Goal: Information Seeking & Learning: Check status

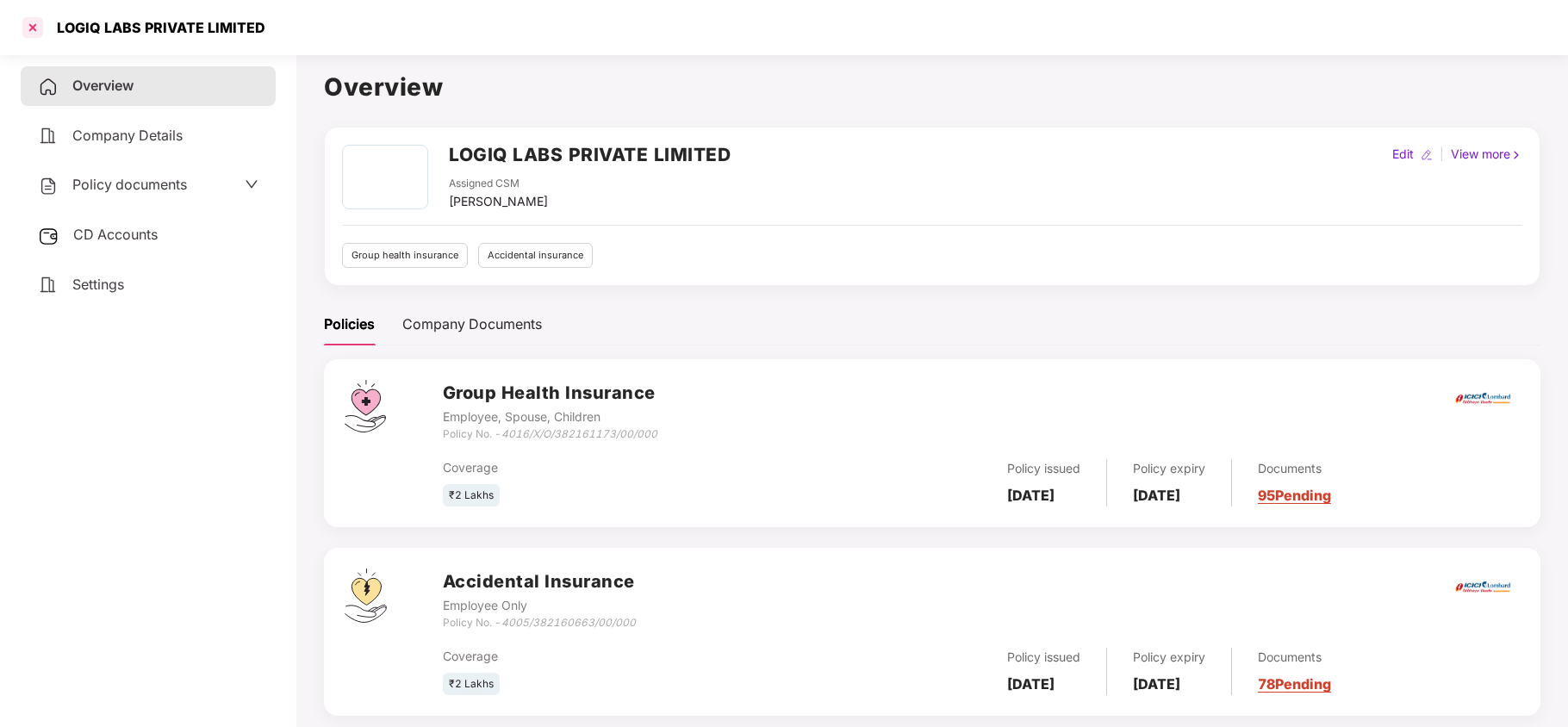
click at [35, 33] on div at bounding box center [33, 28] width 28 height 28
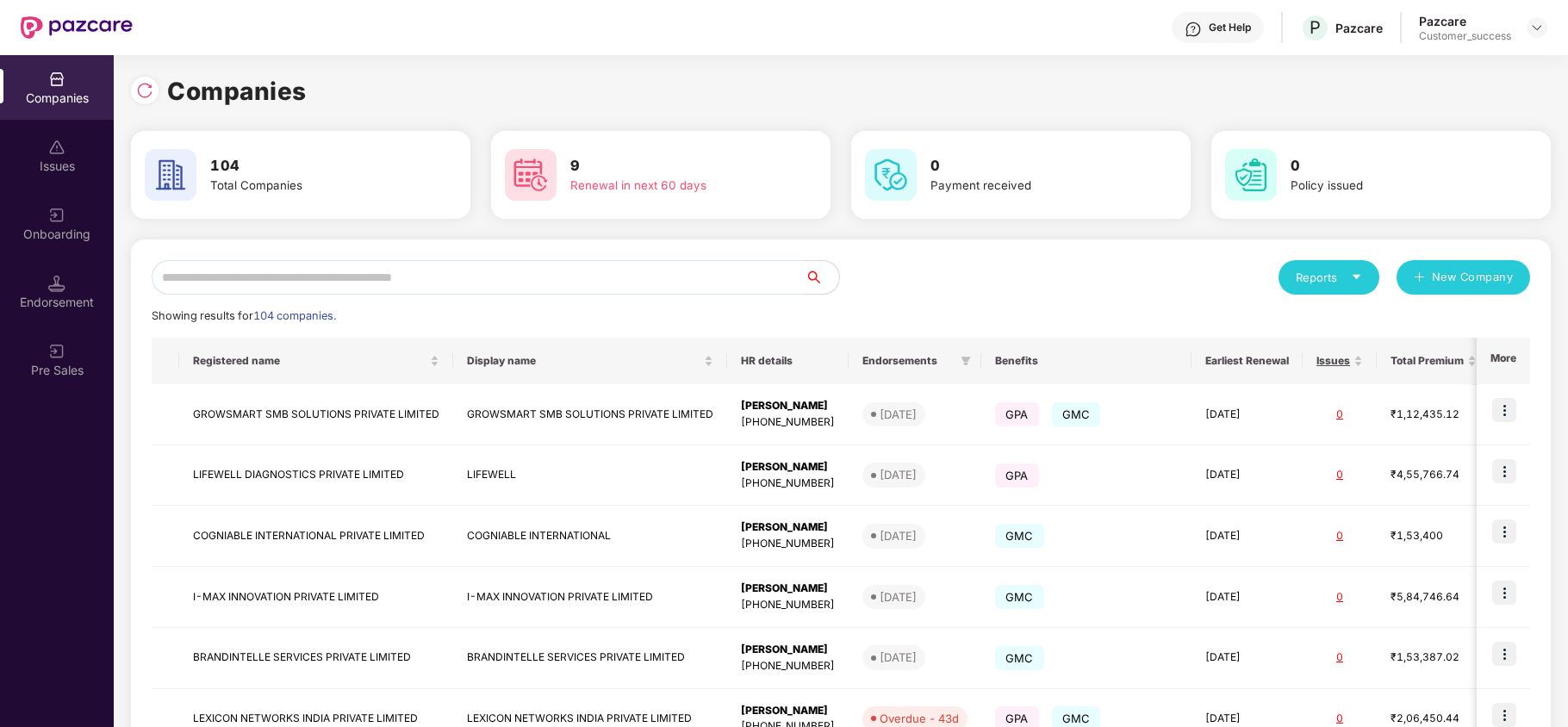
click at [379, 285] on input "text" at bounding box center [478, 277] width 653 height 35
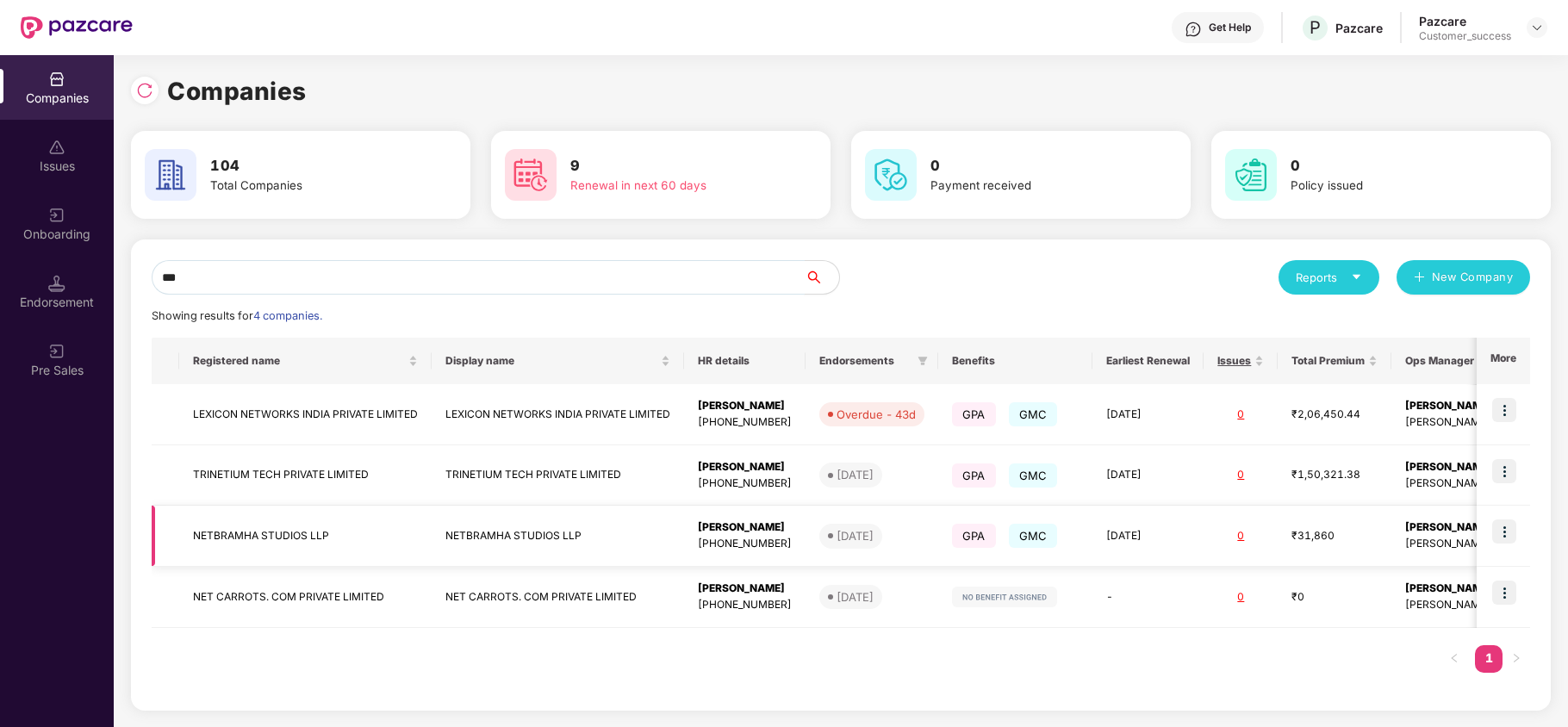
type input "***"
click at [1506, 529] on img at bounding box center [1504, 532] width 24 height 24
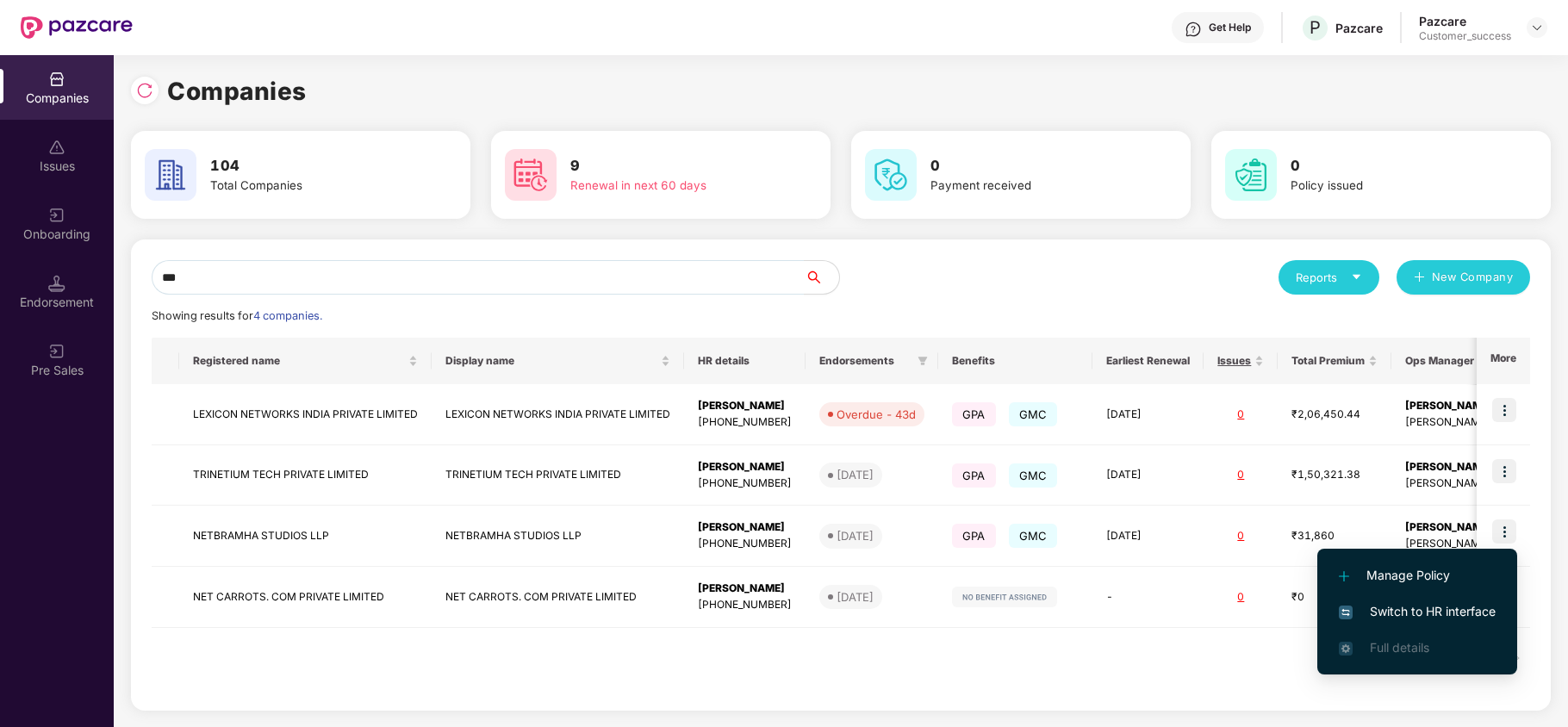
click at [1456, 608] on span "Switch to HR interface" at bounding box center [1417, 611] width 156 height 19
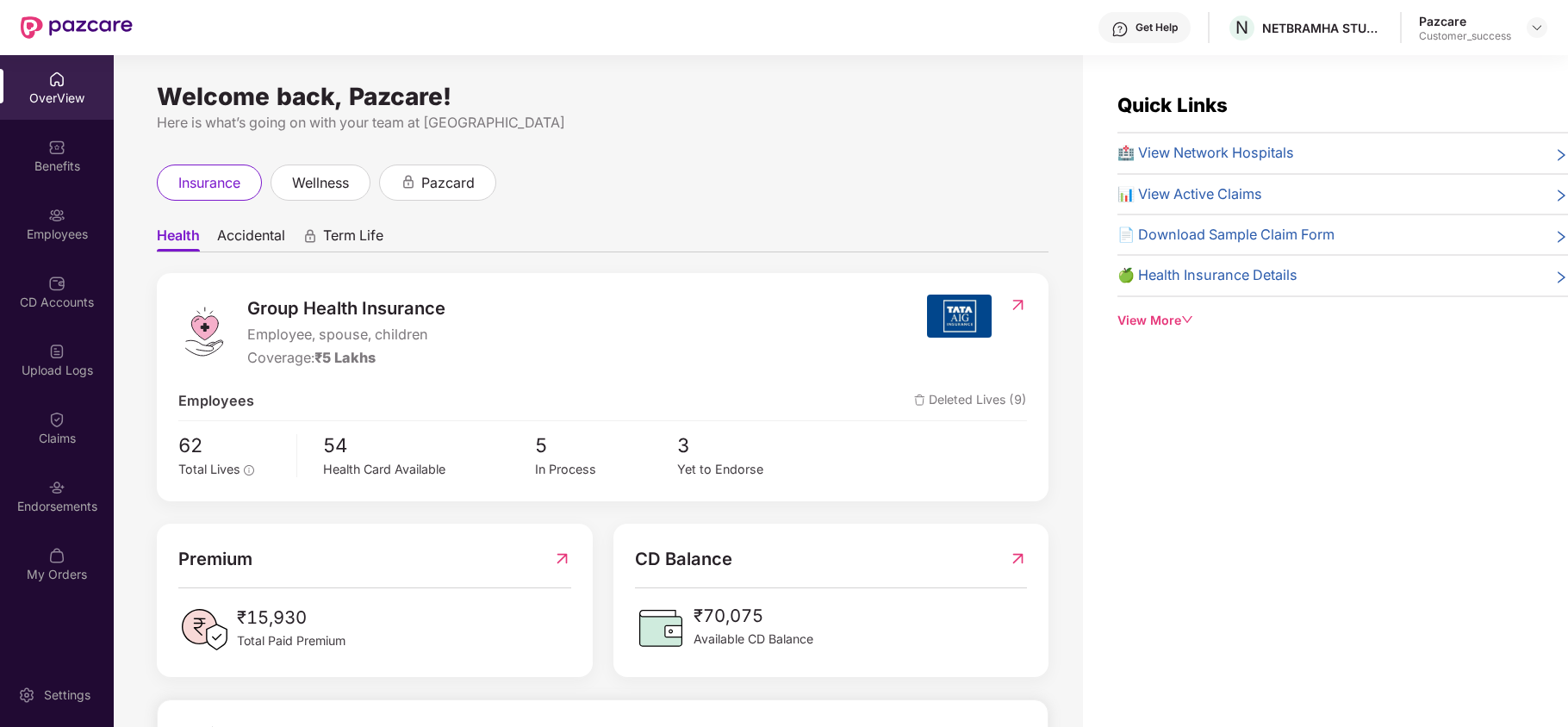
click at [48, 183] on div "Benefits" at bounding box center [57, 155] width 113 height 65
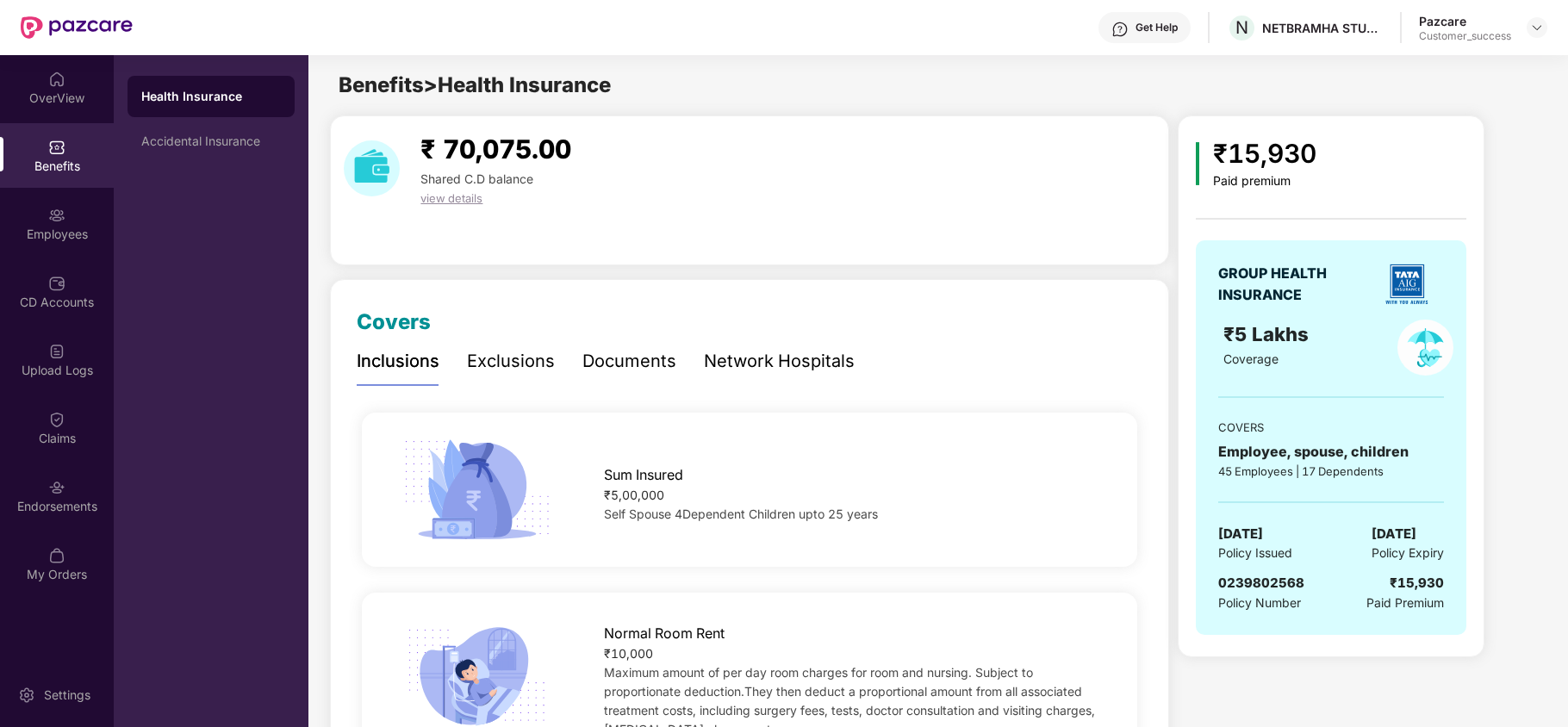
drag, startPoint x: 1205, startPoint y: 541, endPoint x: 1323, endPoint y: 535, distance: 118.2
click at [1323, 535] on div "GROUP HEALTH INSURANCE ₹5 Lakhs Coverage COVERS Employee, spouse, children 45 E…" at bounding box center [1331, 437] width 271 height 394
click at [77, 246] on div "Employees" at bounding box center [57, 223] width 113 height 65
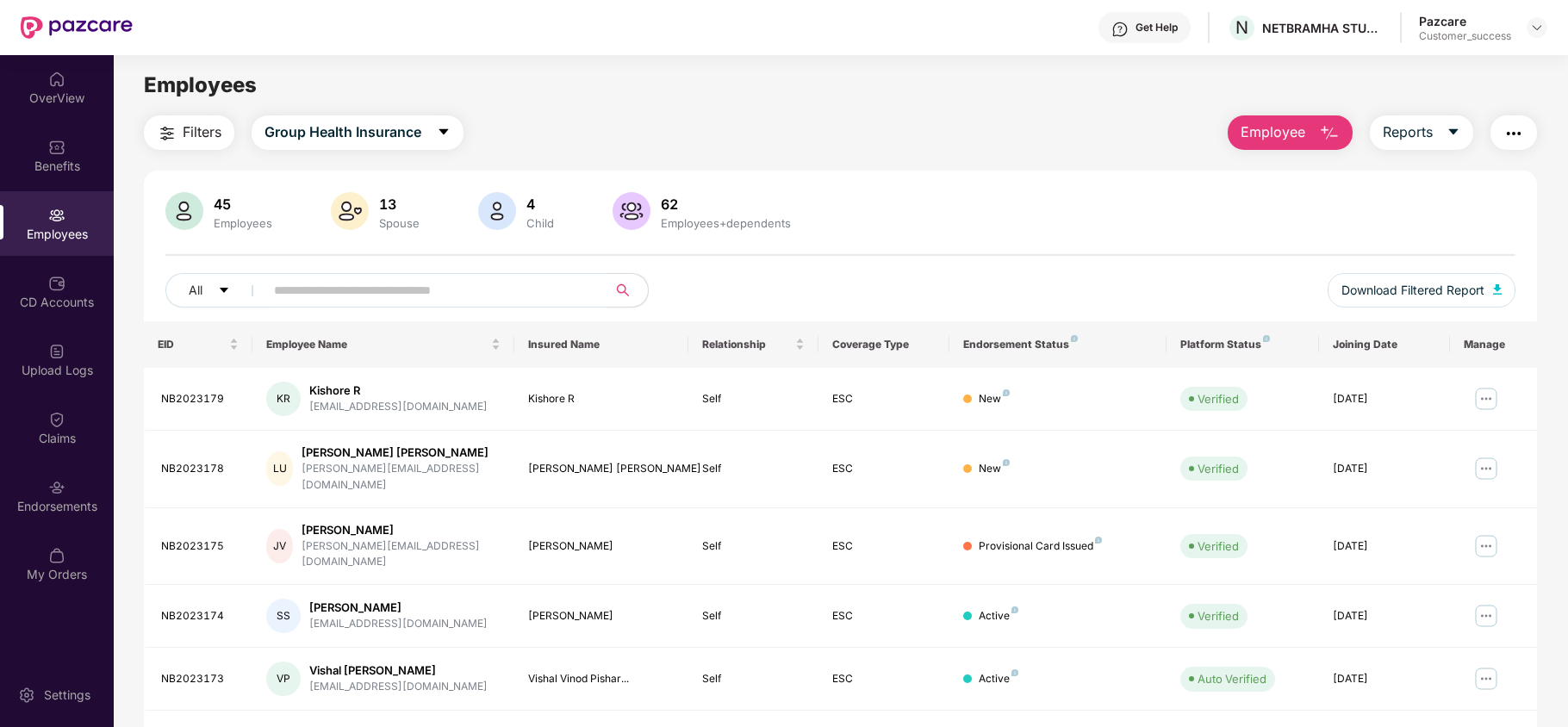
click at [446, 304] on span at bounding box center [429, 290] width 353 height 35
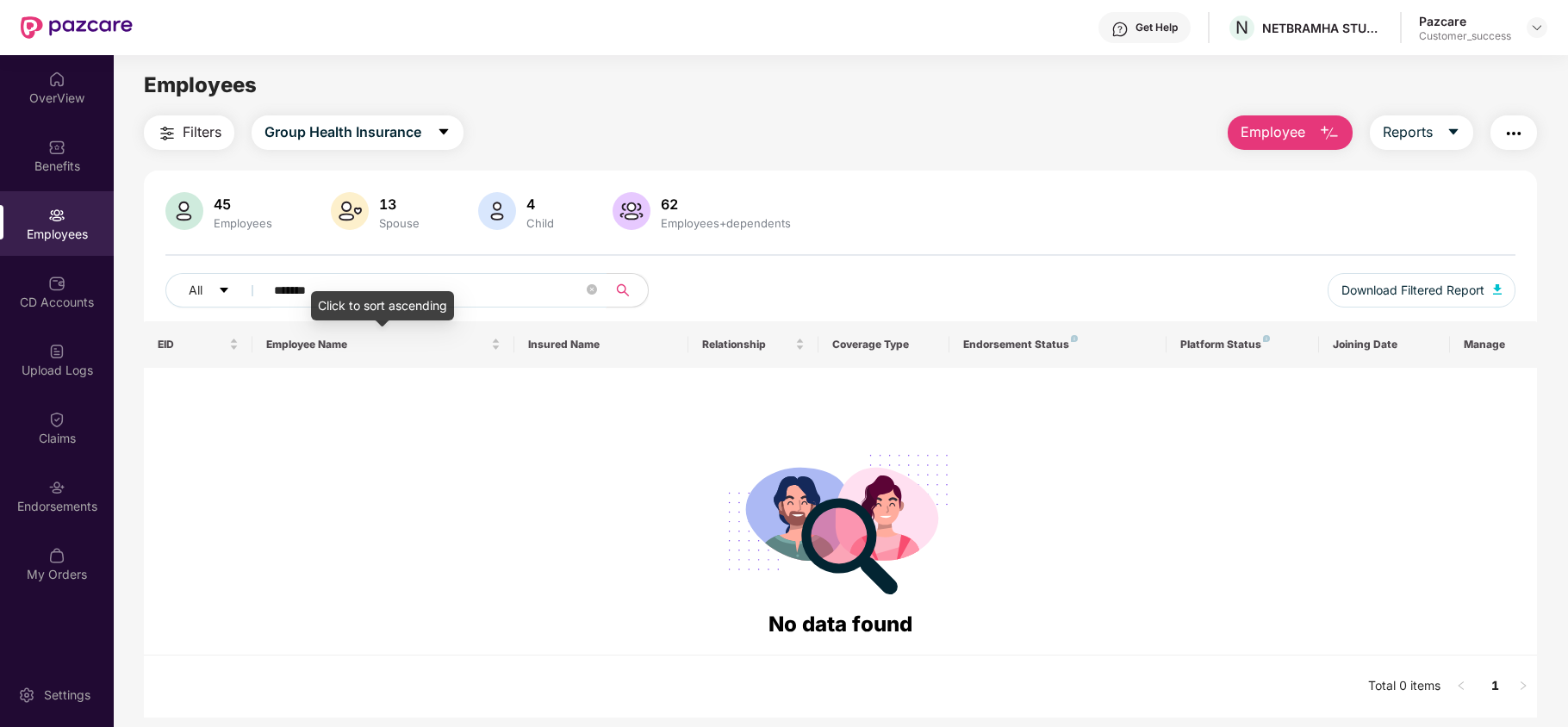
type input "*******"
click at [415, 297] on div "Click to sort ascending" at bounding box center [382, 305] width 143 height 29
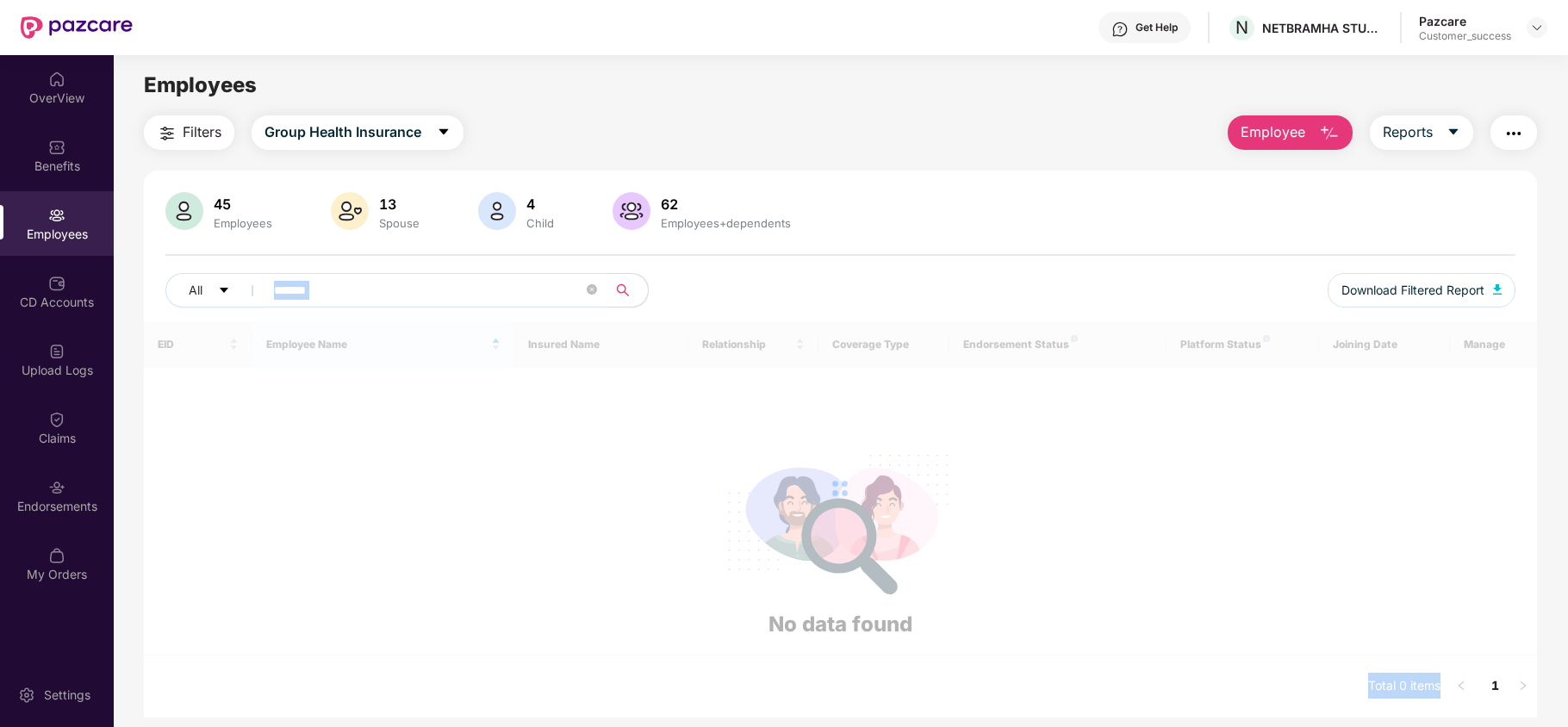
drag, startPoint x: 415, startPoint y: 297, endPoint x: 470, endPoint y: 291, distance: 55.3
click at [470, 291] on body "Get Help N NETBRAMHA STUDIOS LLP Pazcare Customer_success OverView Benefits Emp…" at bounding box center [784, 364] width 1568 height 727
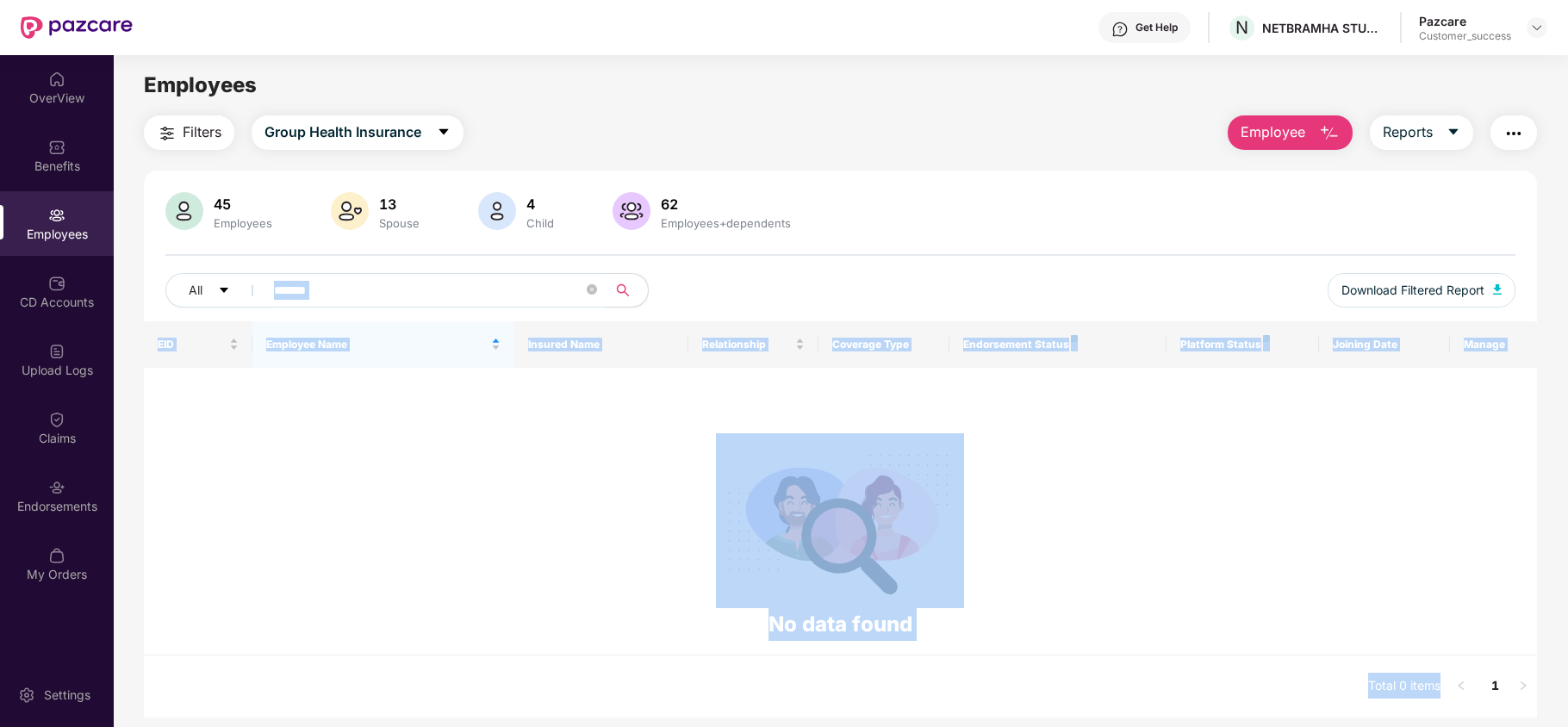
click at [470, 291] on input "*******" at bounding box center [428, 291] width 310 height 26
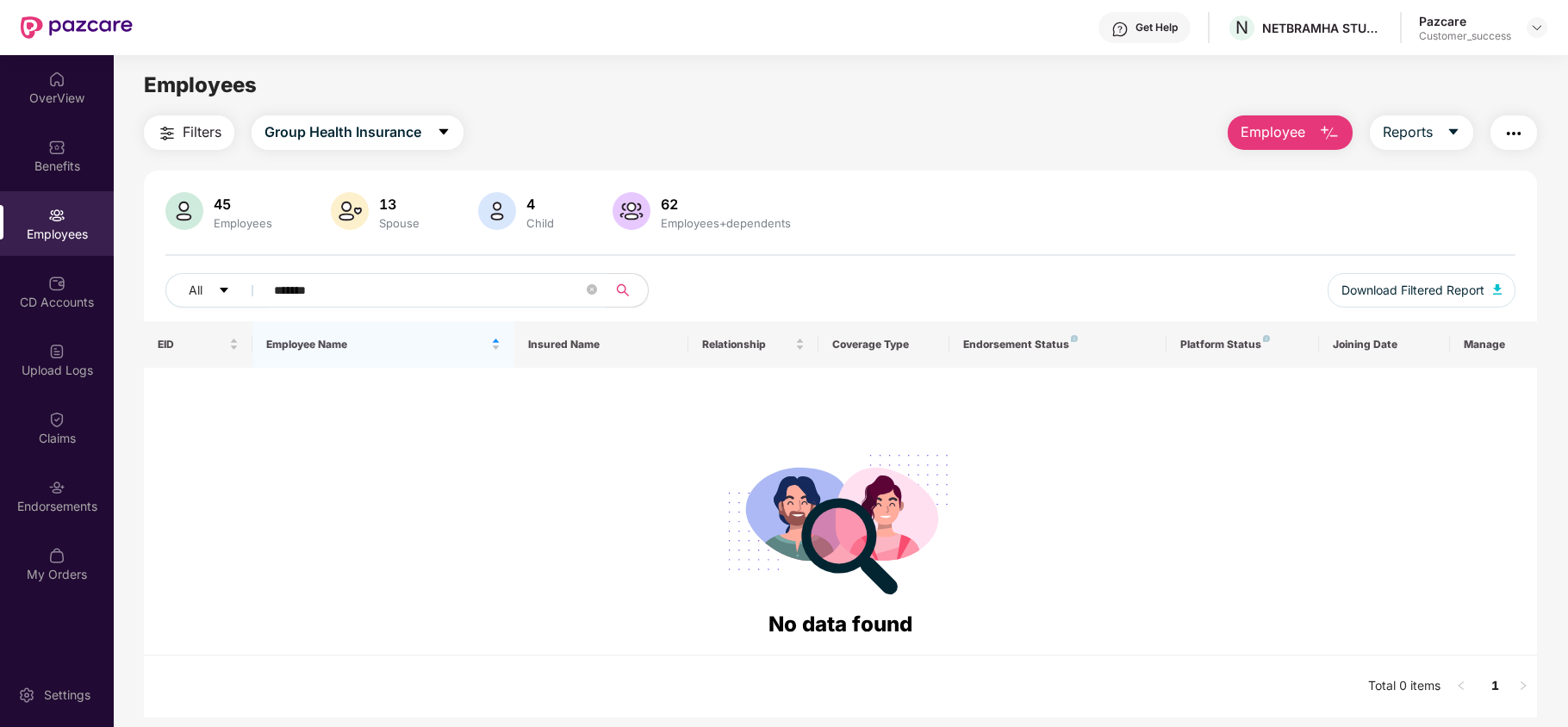
click at [470, 291] on input "*******" at bounding box center [428, 291] width 310 height 26
paste input "**********"
type input "**********"
click at [339, 121] on span "Group Health Insurance" at bounding box center [342, 132] width 156 height 22
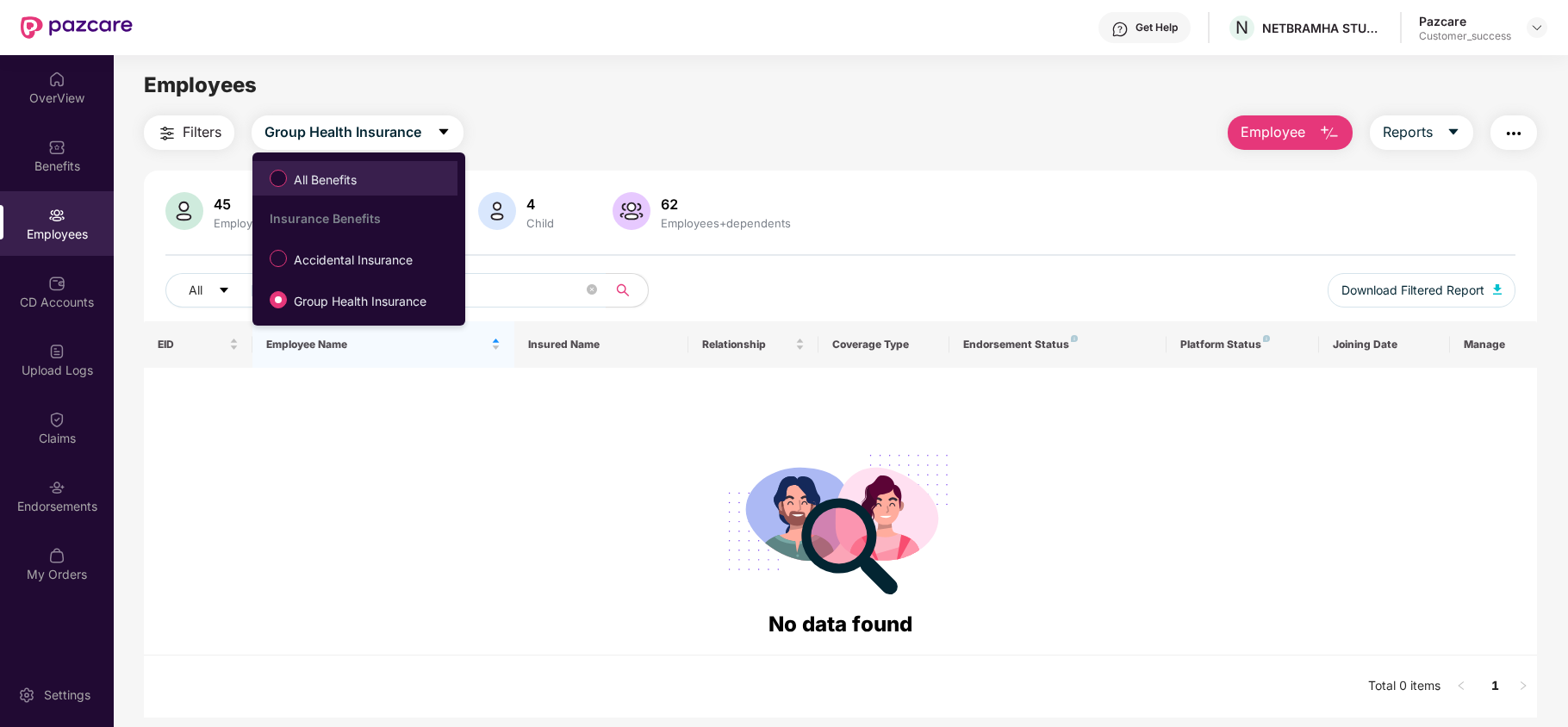
click at [339, 182] on span "All Benefits" at bounding box center [325, 179] width 77 height 19
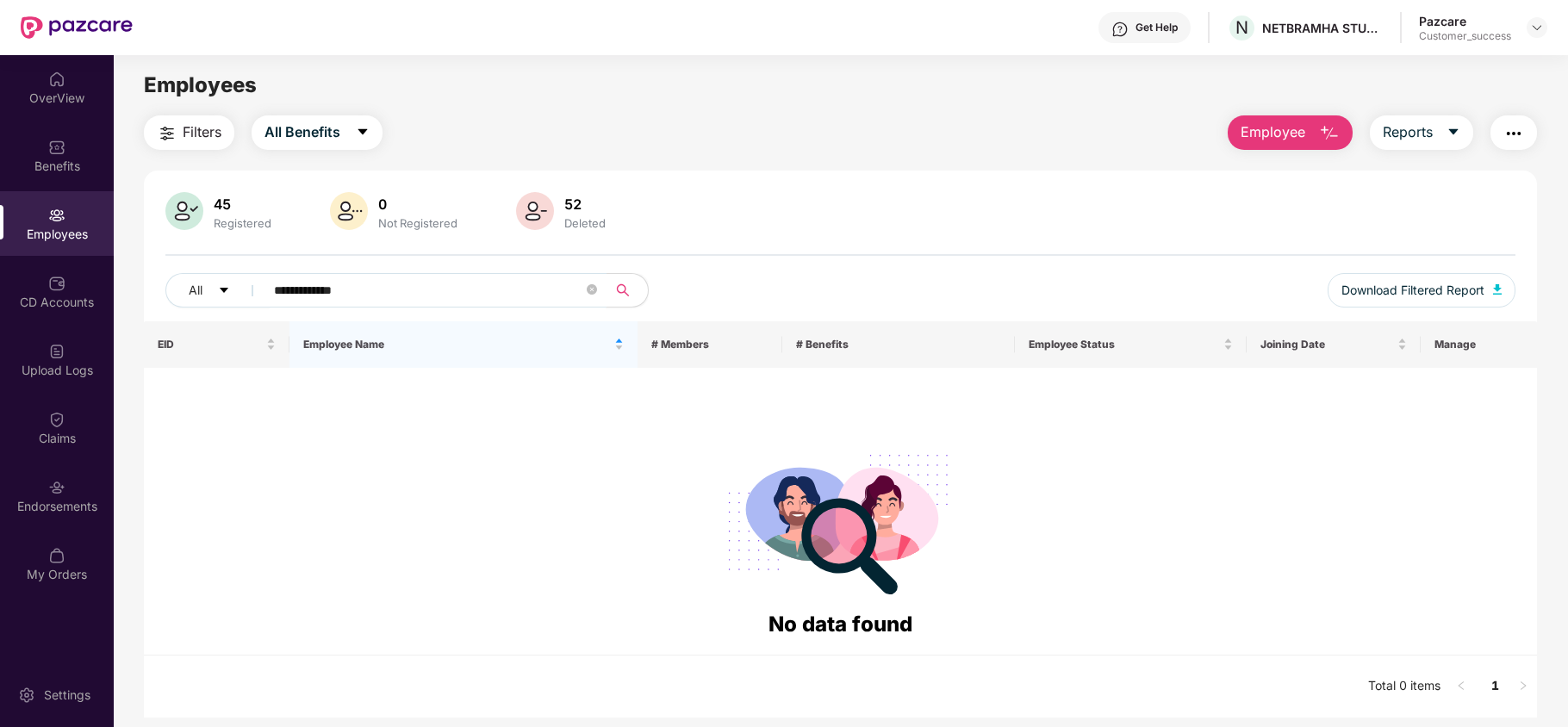
click at [386, 294] on input "**********" at bounding box center [428, 291] width 310 height 26
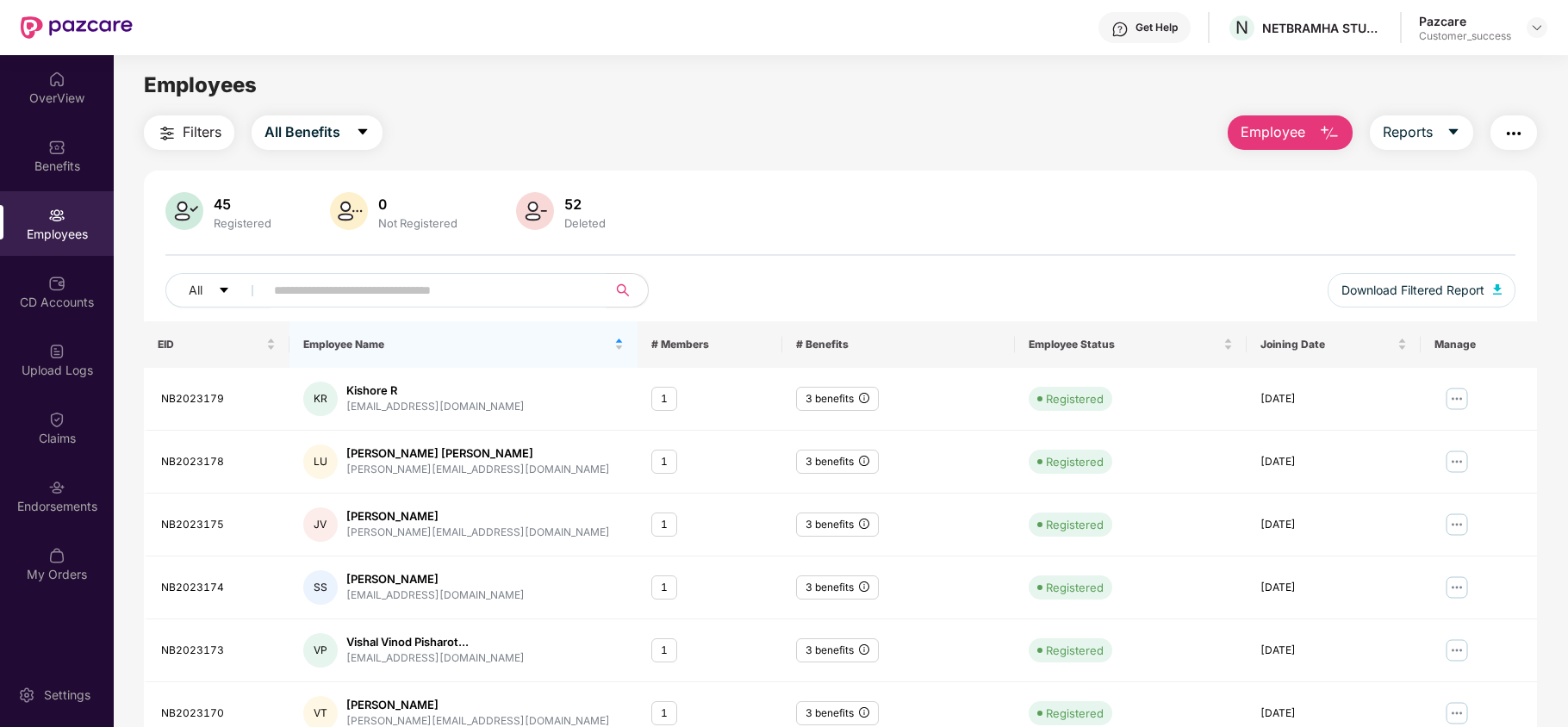
click at [222, 127] on button "Filters" at bounding box center [189, 132] width 91 height 35
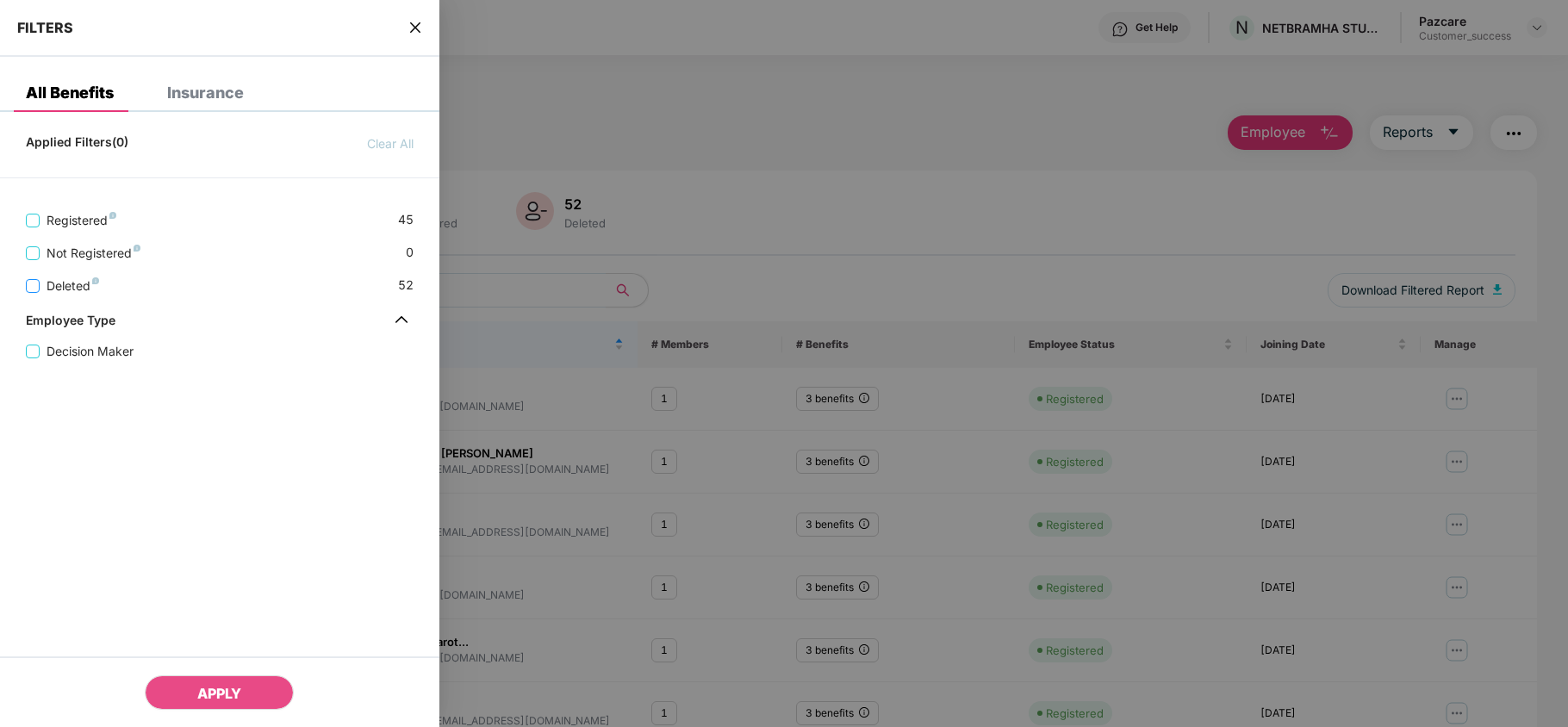
click at [57, 296] on span "Deleted" at bounding box center [73, 286] width 67 height 19
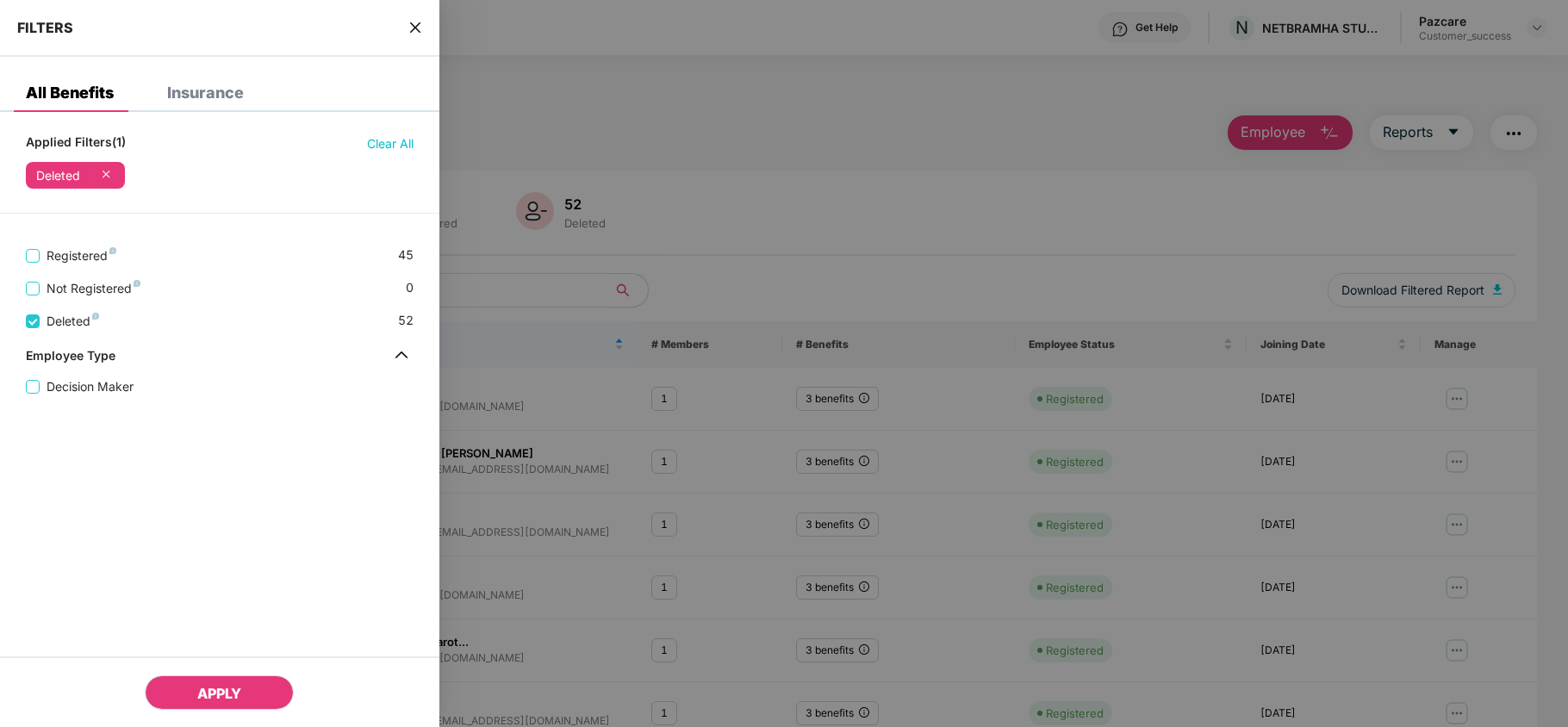
click at [201, 689] on span "APPLY" at bounding box center [219, 693] width 44 height 17
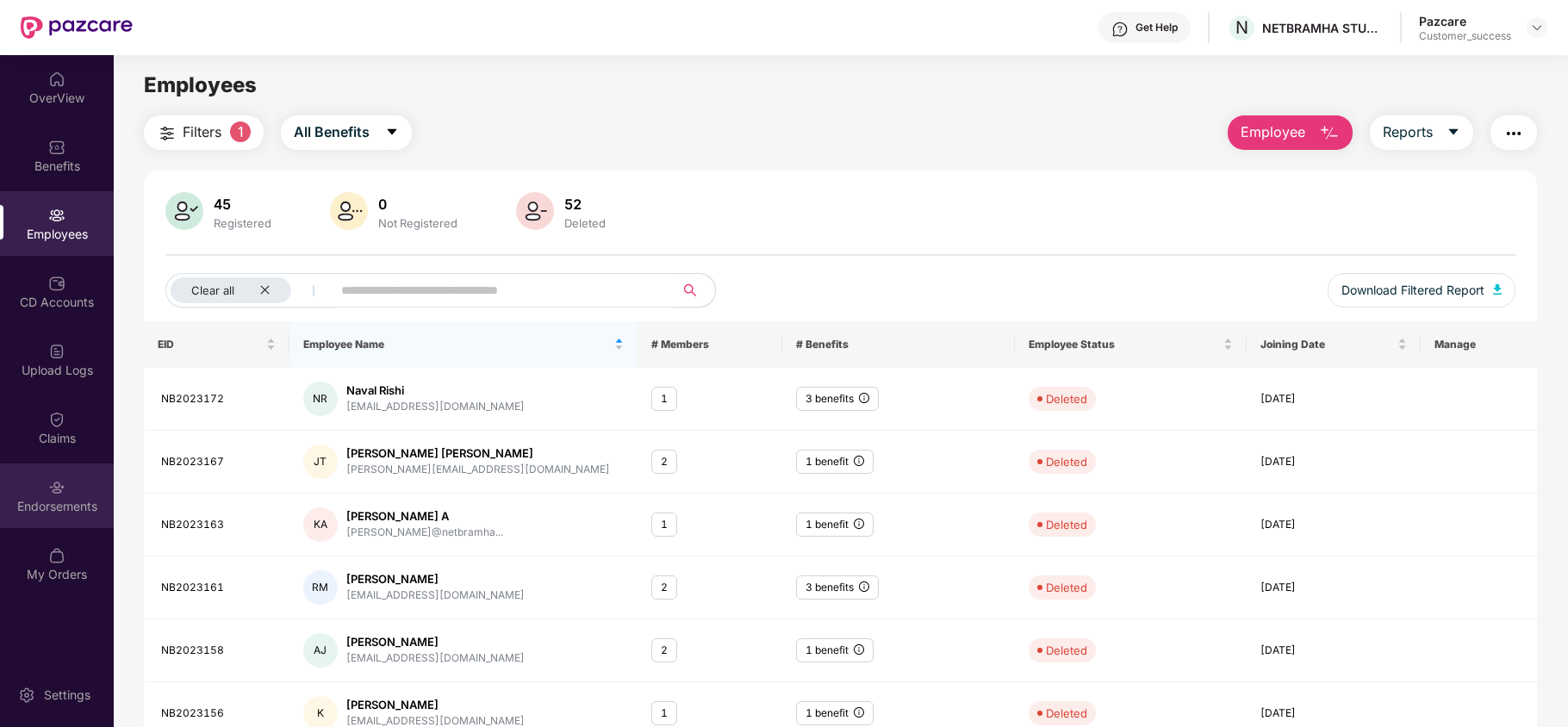
click at [90, 491] on div "Endorsements" at bounding box center [57, 496] width 113 height 65
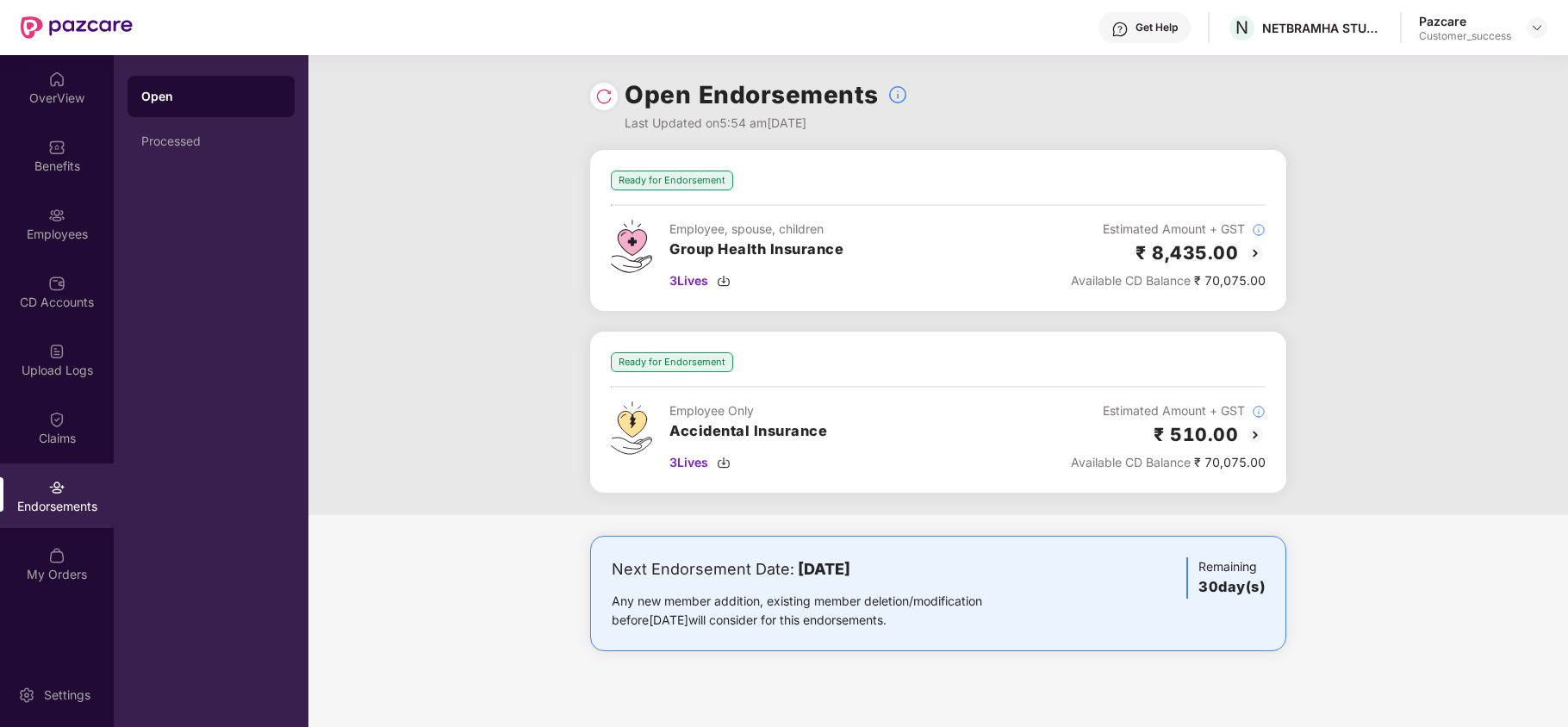
drag, startPoint x: 789, startPoint y: 567, endPoint x: 948, endPoint y: 573, distance: 159.1
click at [948, 573] on div "Next Endorsement Date: [DATE]" at bounding box center [823, 570] width 425 height 24
drag, startPoint x: 793, startPoint y: 573, endPoint x: 950, endPoint y: 566, distance: 157.2
click at [950, 566] on div "Next Endorsement Date: [DATE]" at bounding box center [823, 570] width 425 height 24
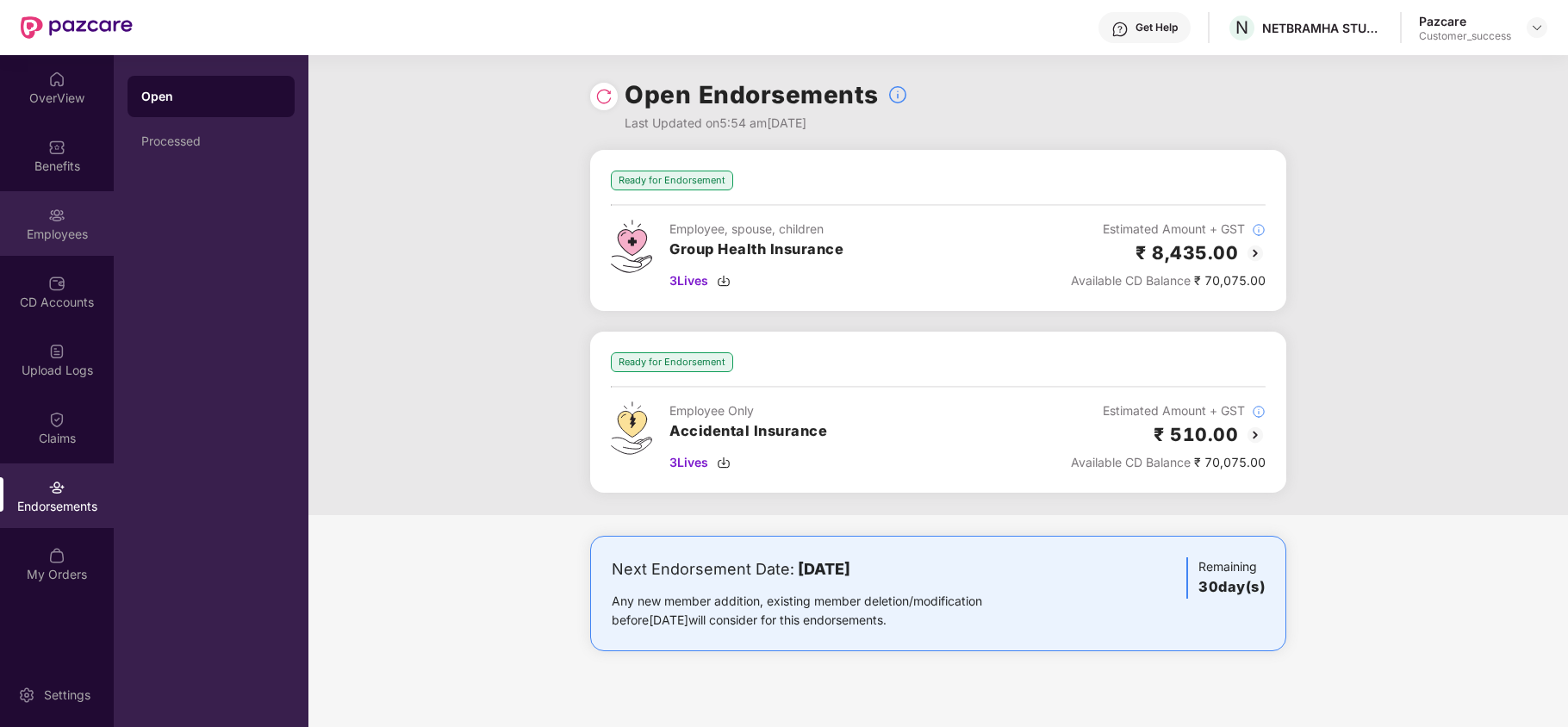
click at [77, 226] on div "Employees" at bounding box center [57, 234] width 113 height 17
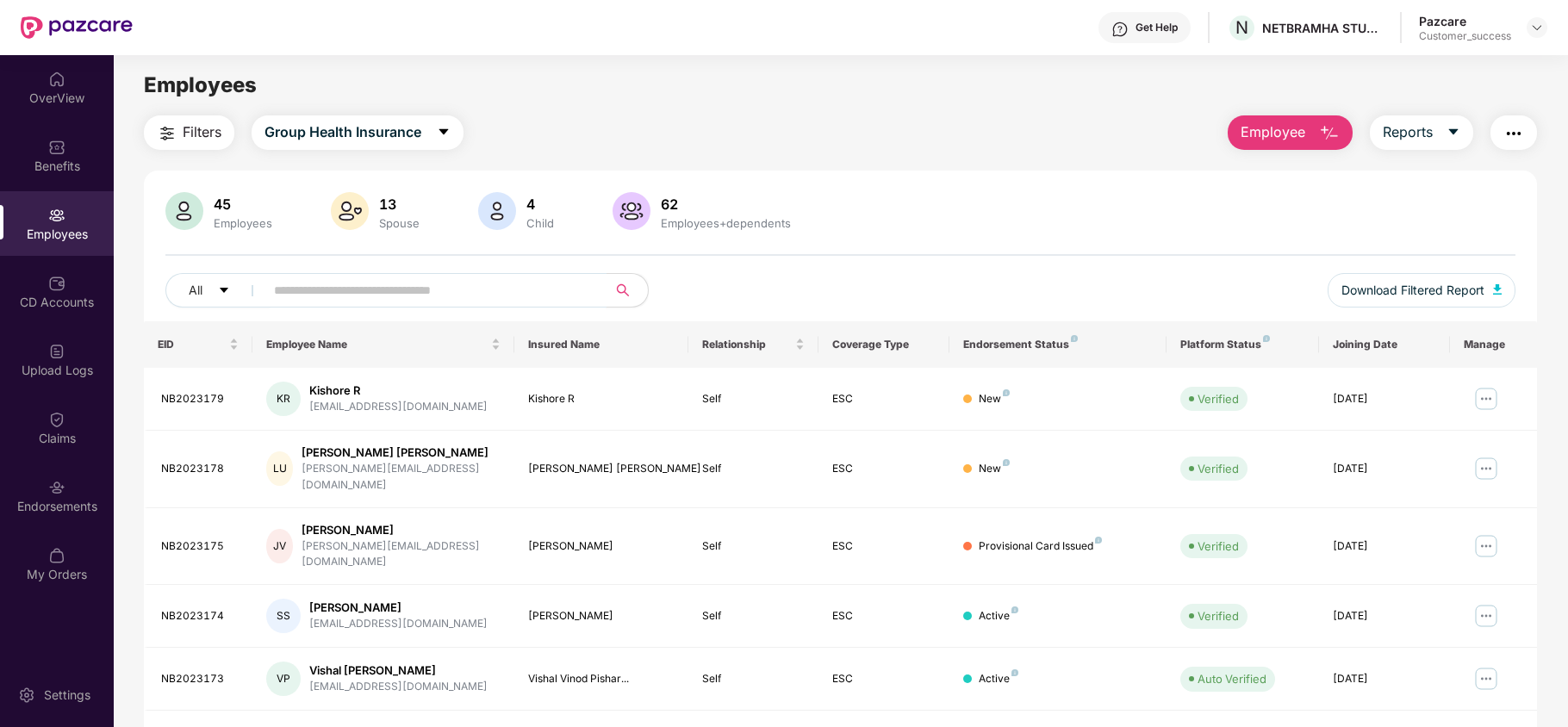
click at [348, 279] on input "text" at bounding box center [428, 291] width 310 height 26
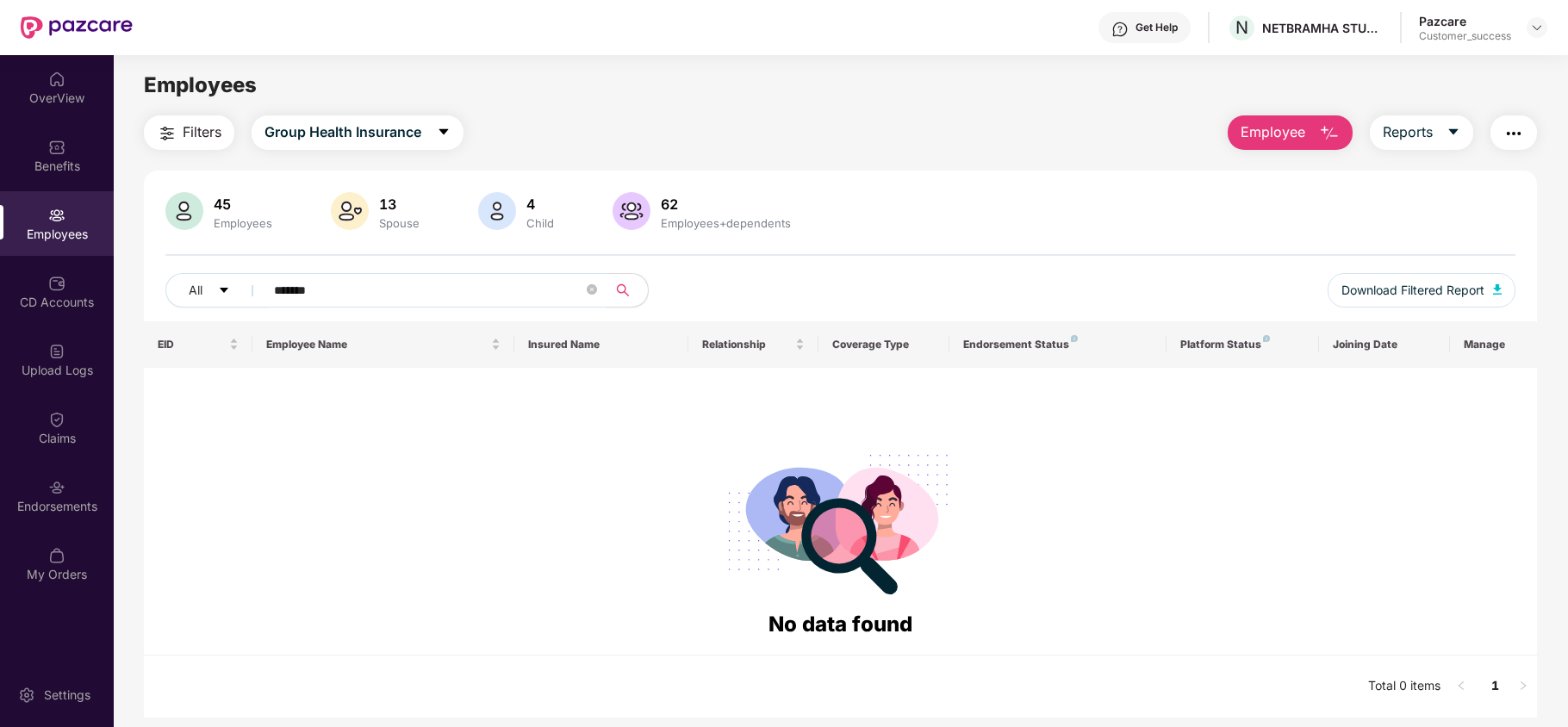
click at [298, 288] on input "*******" at bounding box center [428, 291] width 310 height 26
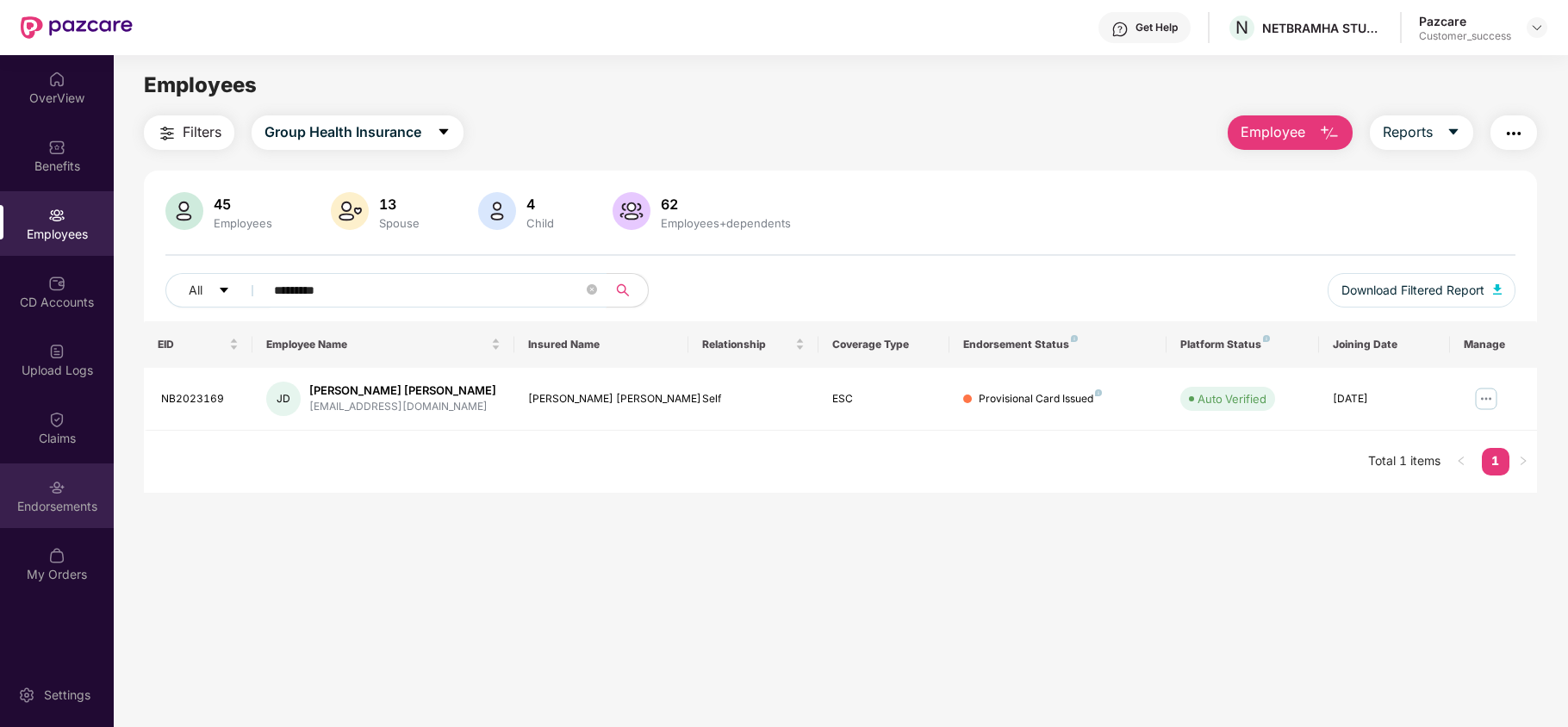
type input "*********"
click at [69, 498] on div "Endorsements" at bounding box center [57, 506] width 113 height 17
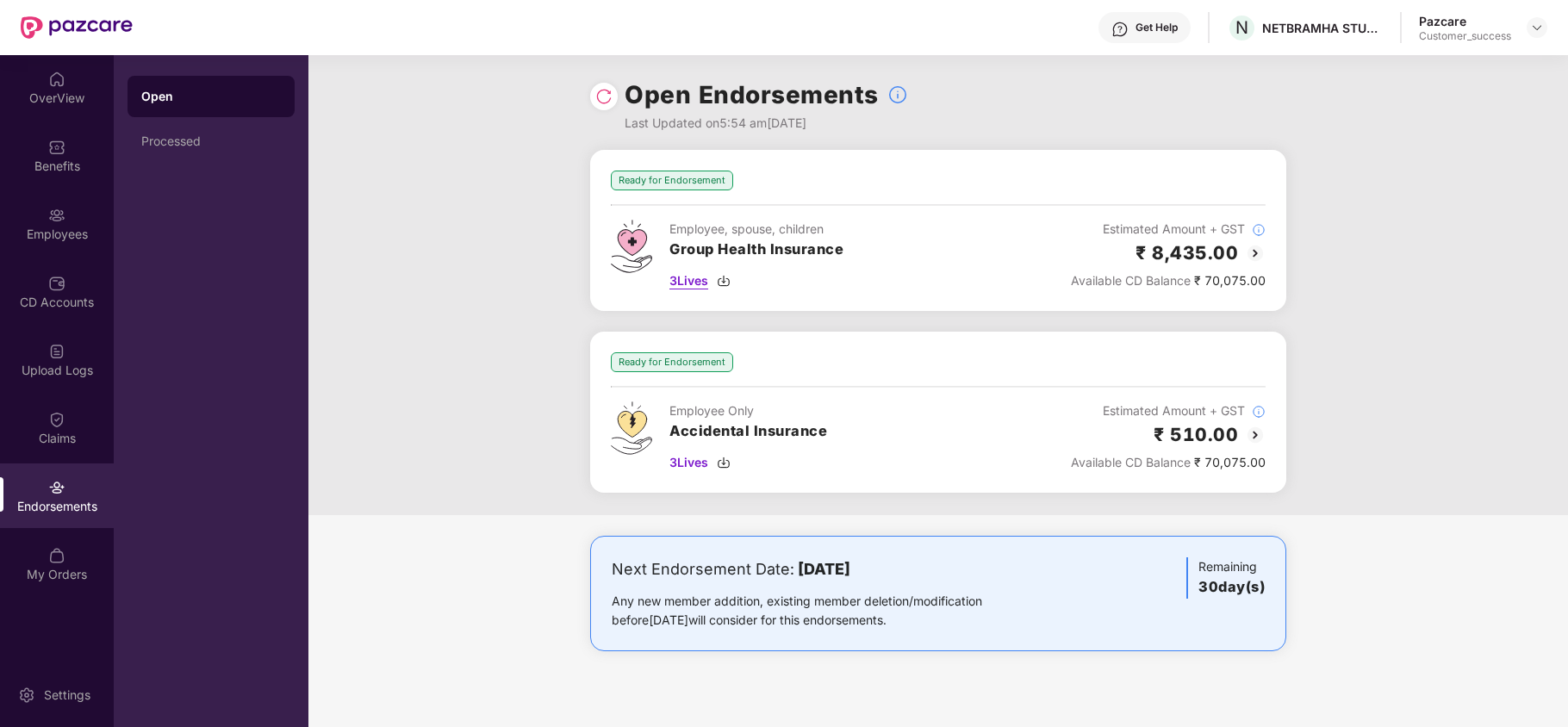
click at [721, 280] on img at bounding box center [724, 281] width 14 height 14
click at [63, 228] on div "Employees" at bounding box center [57, 234] width 113 height 17
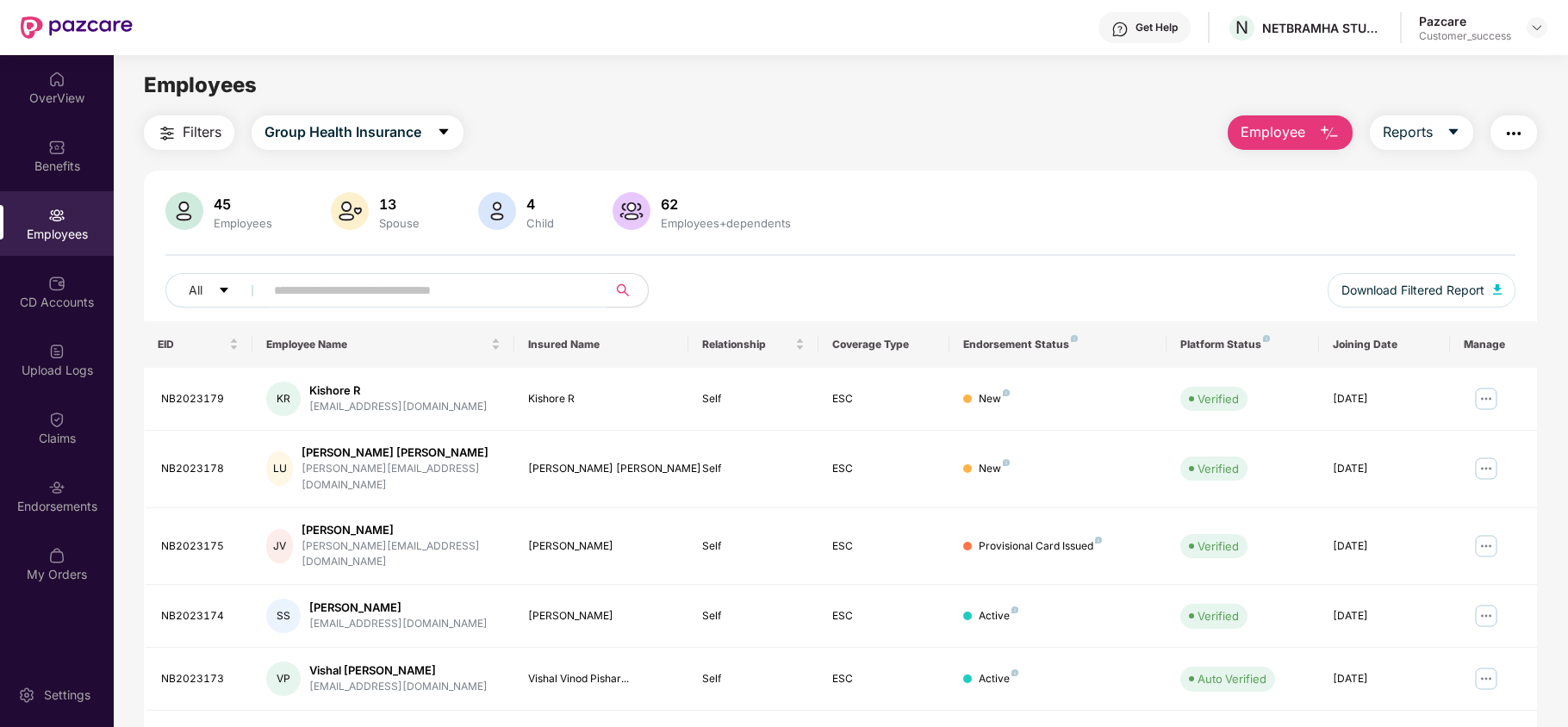
click at [386, 298] on input "text" at bounding box center [428, 291] width 310 height 26
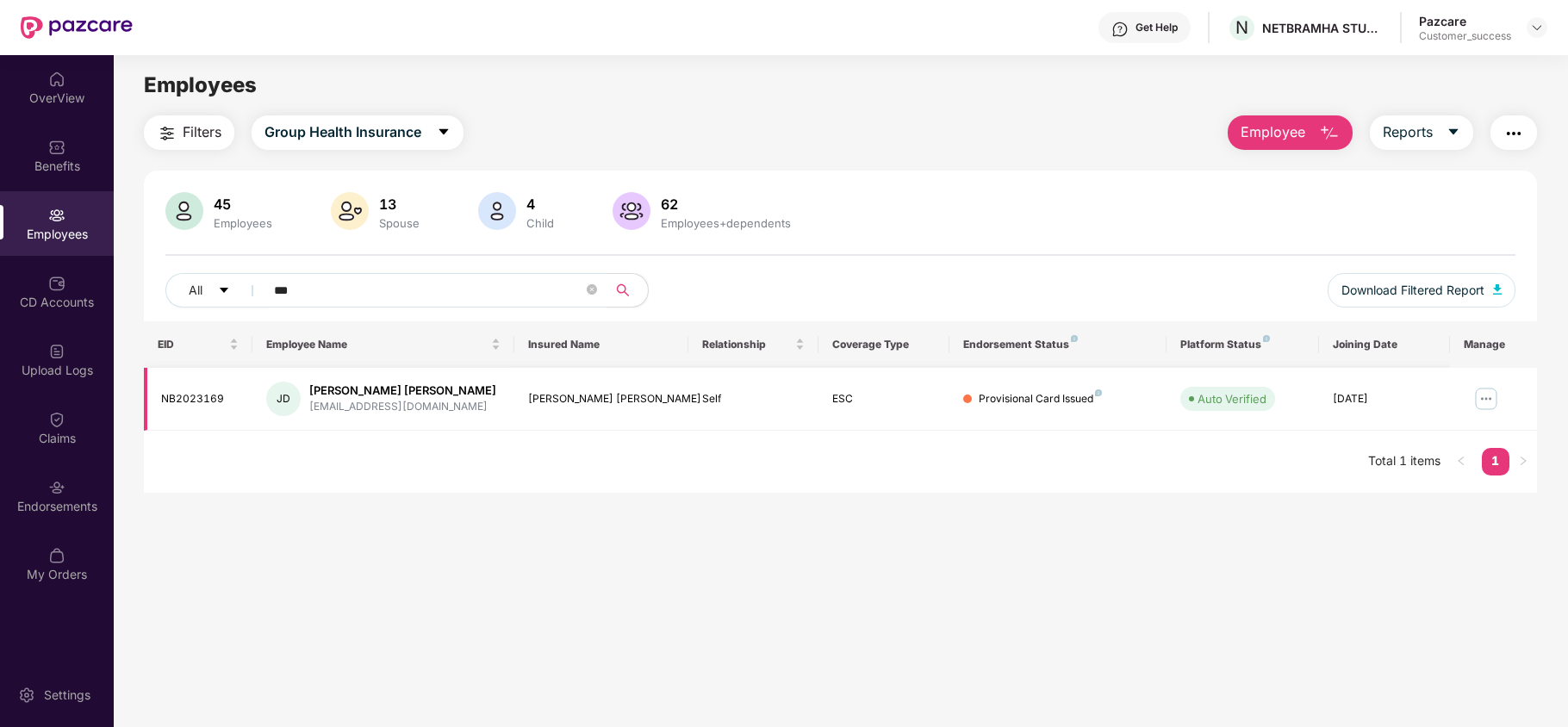
type input "***"
drag, startPoint x: 222, startPoint y: 394, endPoint x: 152, endPoint y: 400, distance: 70.3
click at [152, 400] on td "NB2023169" at bounding box center [198, 398] width 109 height 63
copy div "NB2023169"
drag, startPoint x: 1332, startPoint y: 397, endPoint x: 1423, endPoint y: 391, distance: 91.2
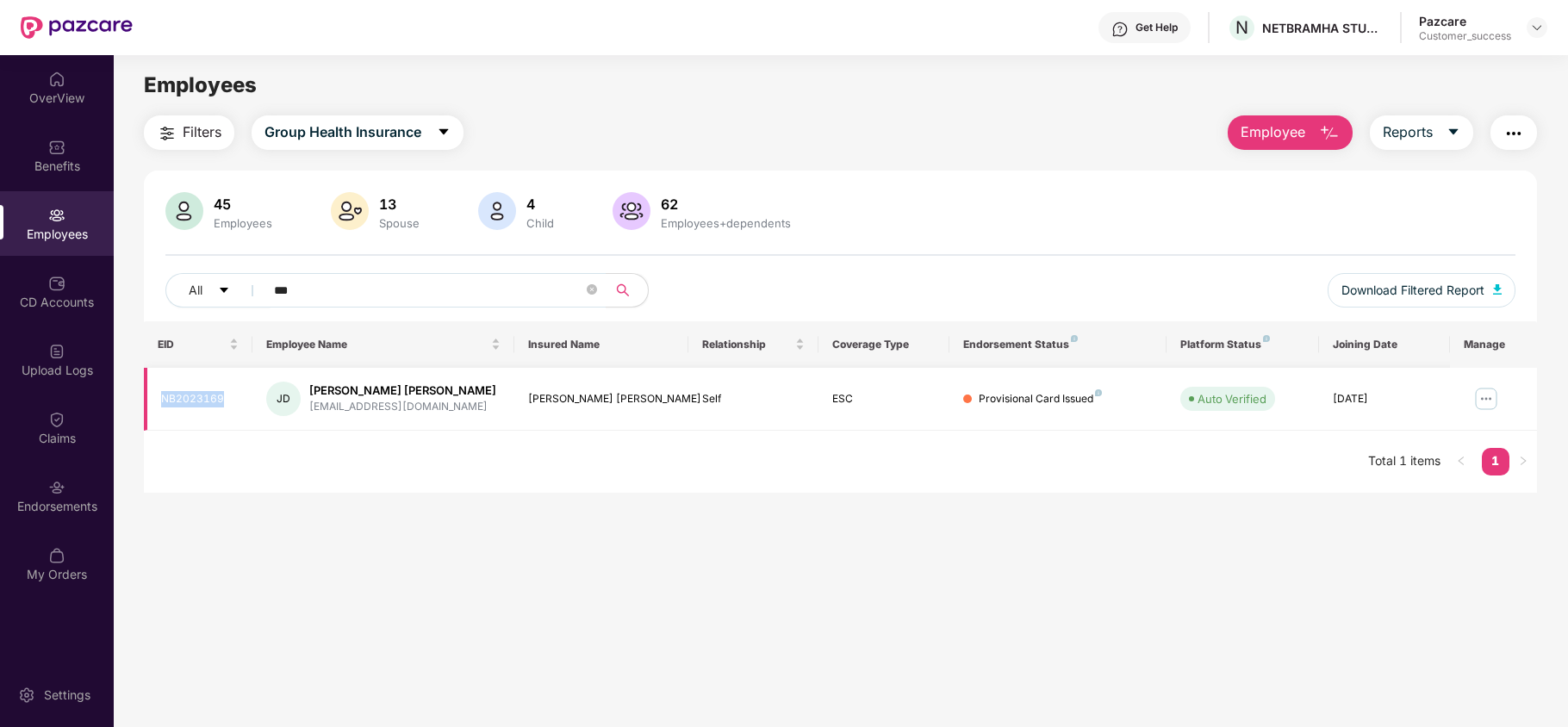
click at [1423, 391] on div "[DATE]" at bounding box center [1385, 399] width 104 height 16
click at [38, 498] on div "Endorsements" at bounding box center [57, 506] width 113 height 17
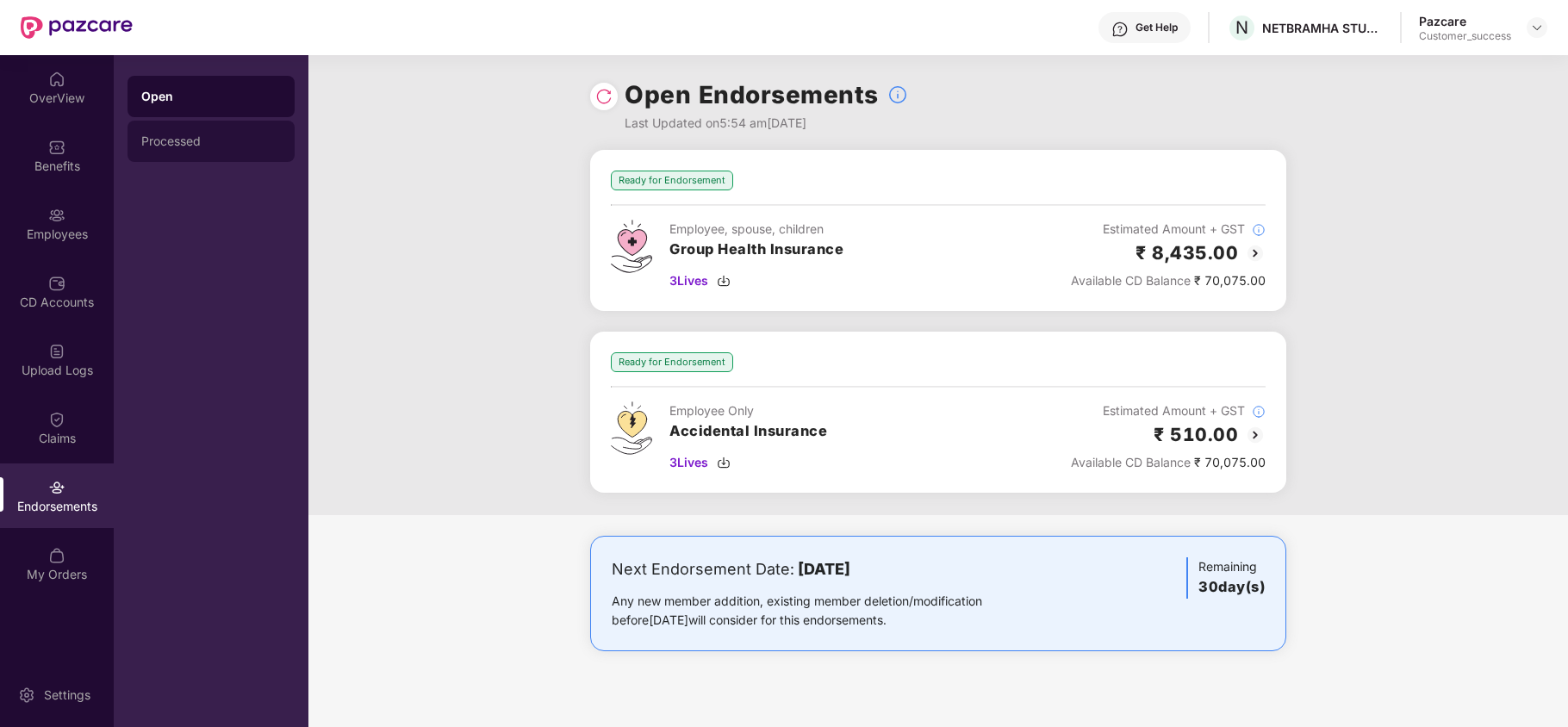
click at [200, 139] on div "Processed" at bounding box center [211, 141] width 139 height 14
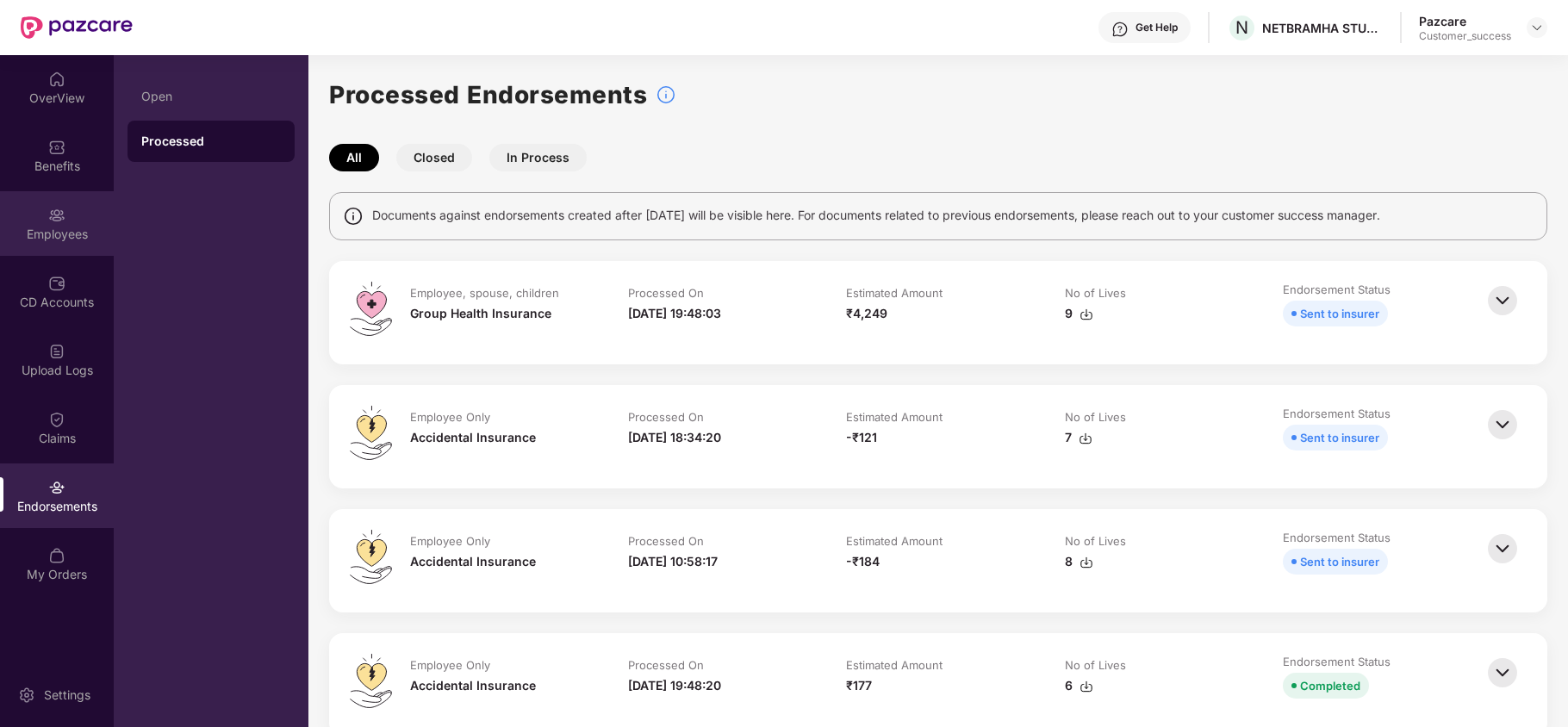
click at [24, 214] on div "Employees" at bounding box center [57, 223] width 113 height 65
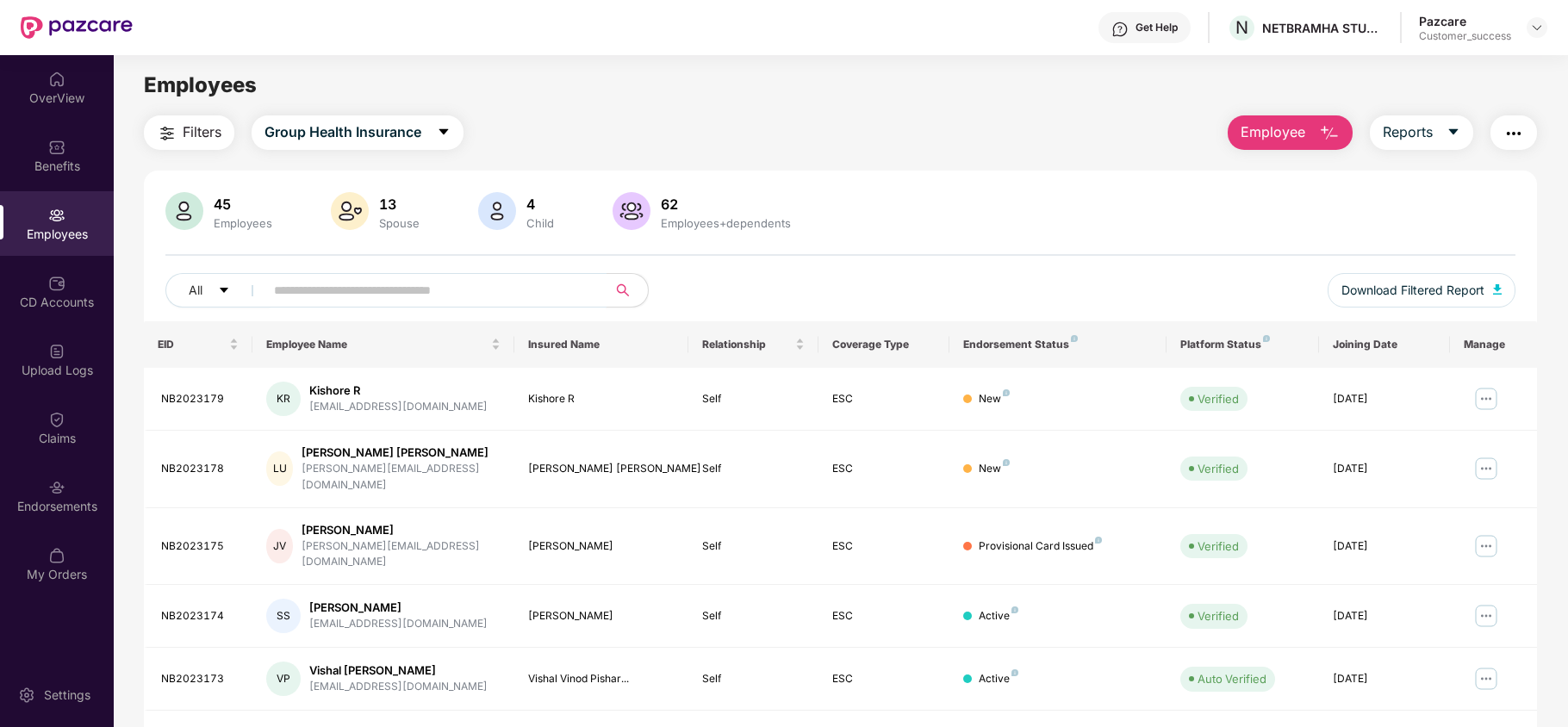
click at [368, 279] on input "text" at bounding box center [428, 291] width 310 height 26
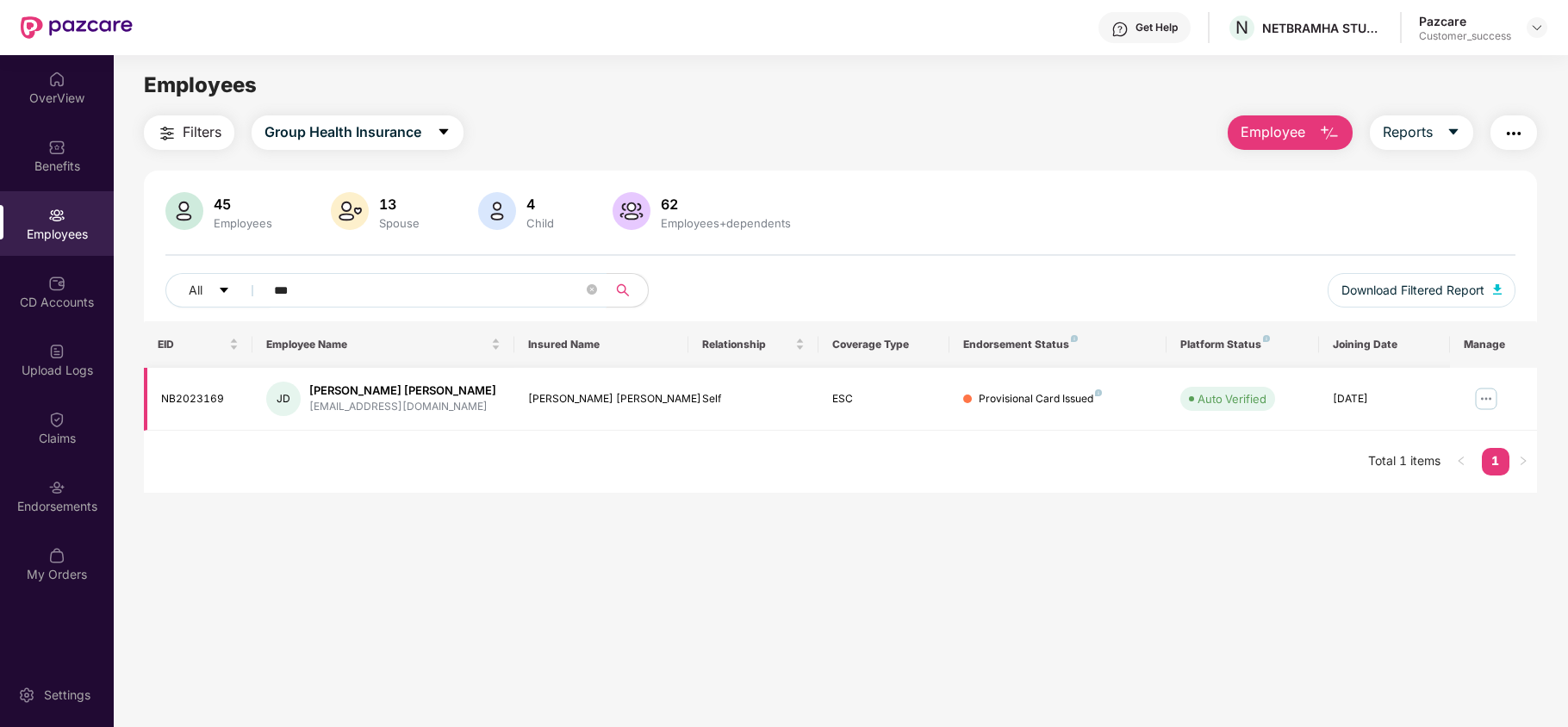
type input "***"
drag, startPoint x: 417, startPoint y: 394, endPoint x: 305, endPoint y: 389, distance: 112.1
click at [305, 389] on div "[PERSON_NAME] [PERSON_NAME] [EMAIL_ADDRESS][DOMAIN_NAME]" at bounding box center [382, 398] width 233 height 35
drag, startPoint x: 224, startPoint y: 397, endPoint x: 131, endPoint y: 408, distance: 93.6
click at [131, 408] on div "Filters Group Health Insurance Employee Reports 45 Employees 13 Spouse 4 Child …" at bounding box center [840, 304] width 1454 height 377
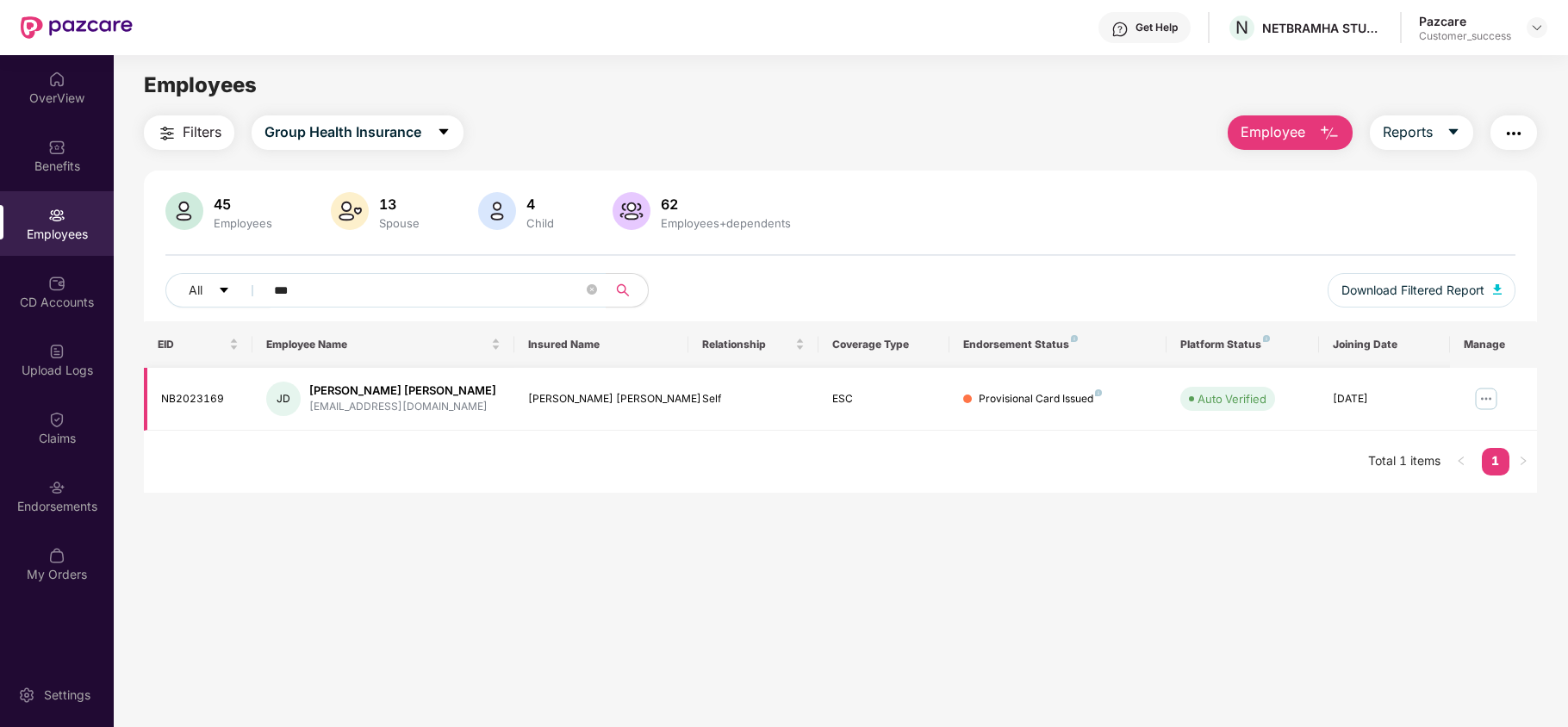
click at [257, 410] on td "[PERSON_NAME] [PERSON_NAME] [EMAIL_ADDRESS][DOMAIN_NAME]" at bounding box center [383, 398] width 261 height 63
drag, startPoint x: 224, startPoint y: 398, endPoint x: 155, endPoint y: 396, distance: 69.0
click at [155, 396] on td "NB2023169" at bounding box center [198, 398] width 109 height 63
click at [56, 476] on div "Endorsements" at bounding box center [57, 496] width 113 height 65
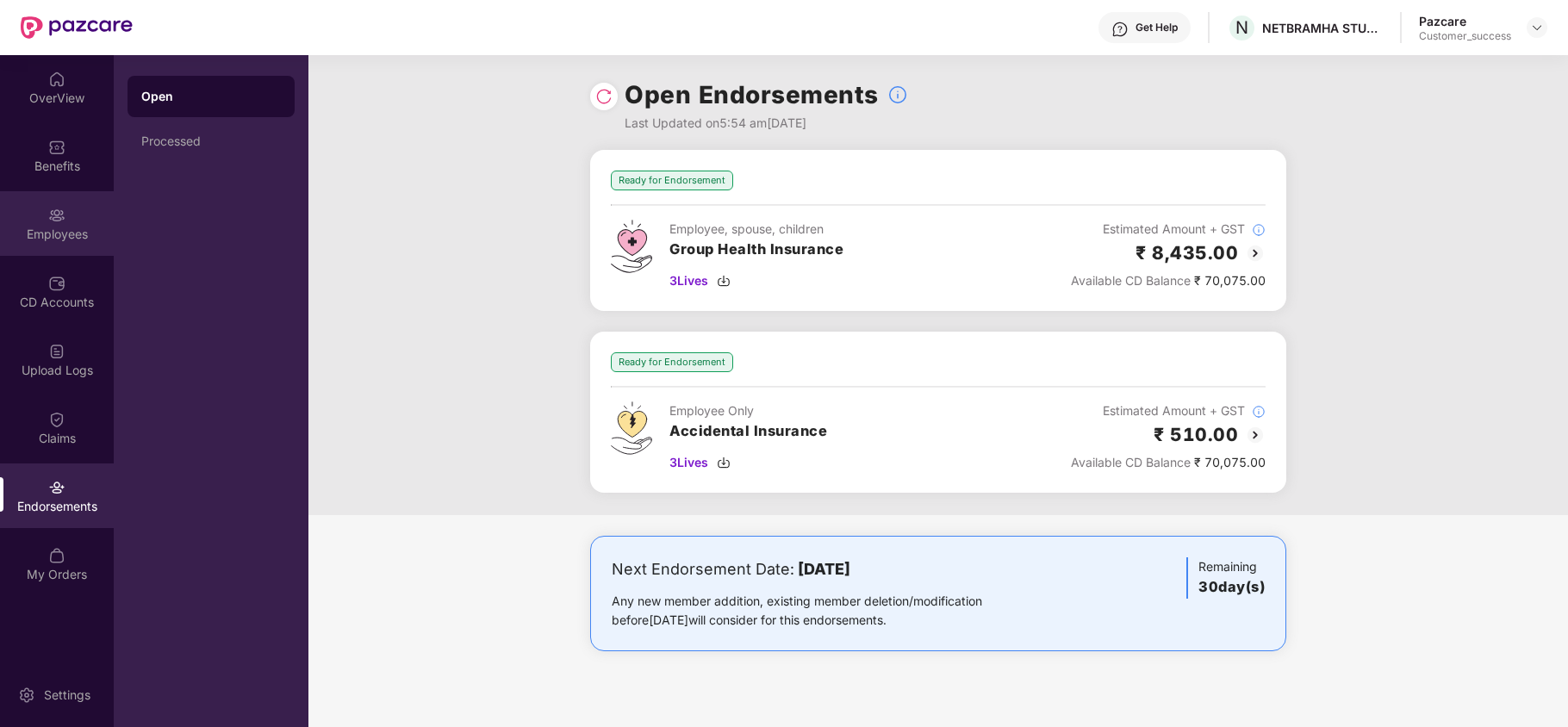
click at [55, 229] on div "Employees" at bounding box center [57, 234] width 113 height 17
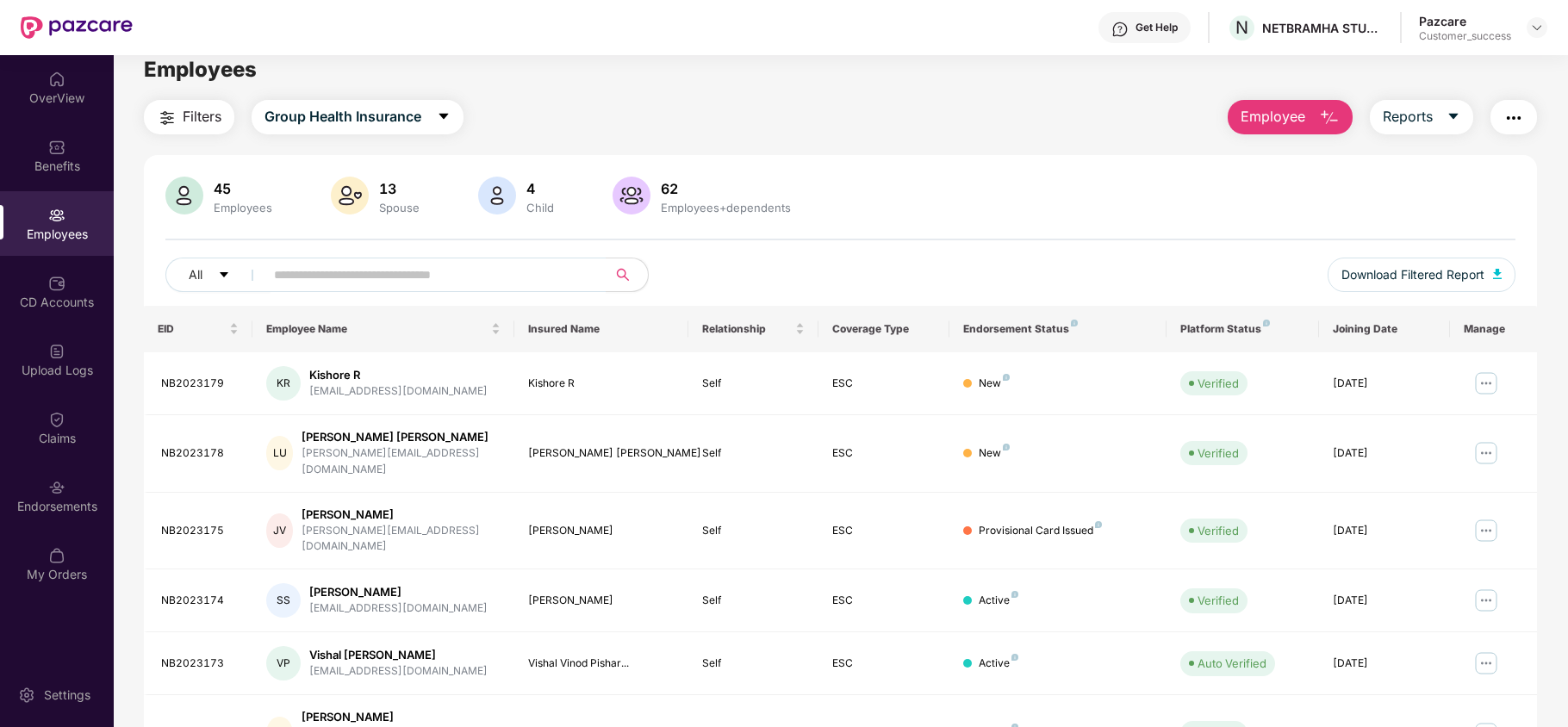
scroll to position [10, 0]
